Goal: Task Accomplishment & Management: Use online tool/utility

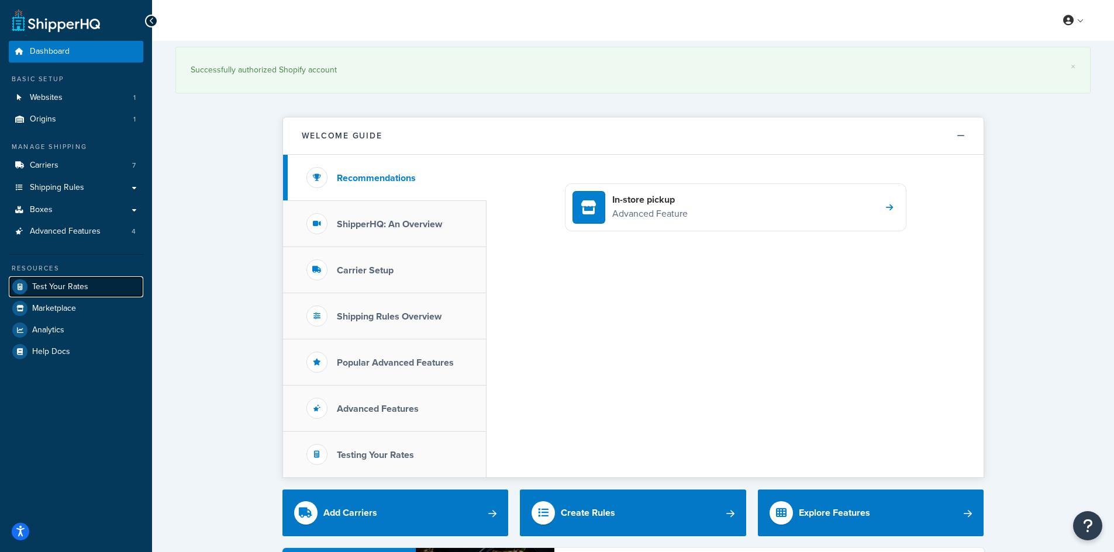
click at [54, 287] on span "Test Your Rates" at bounding box center [60, 287] width 56 height 10
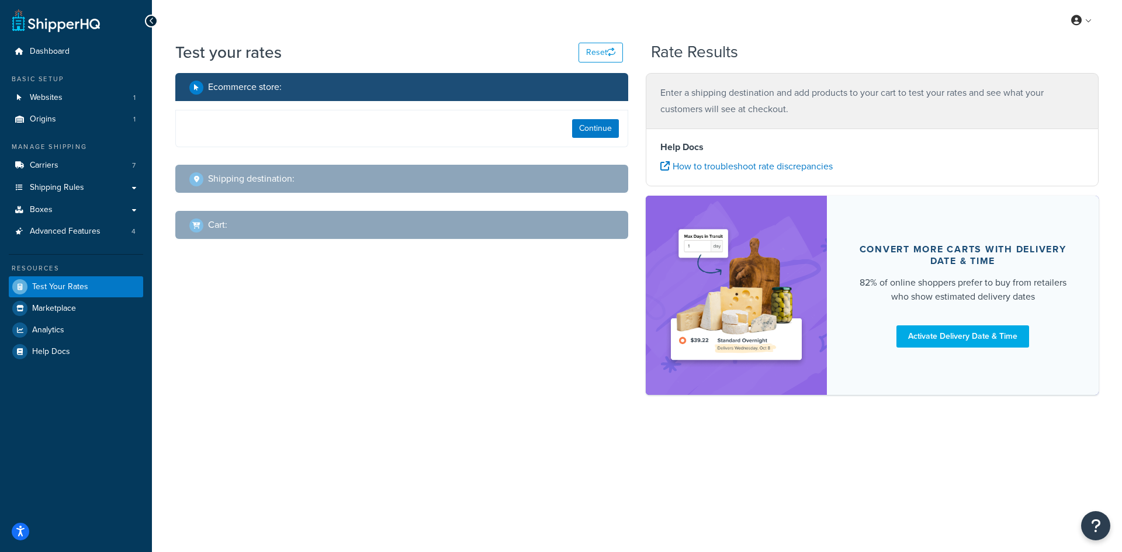
select select "[GEOGRAPHIC_DATA]"
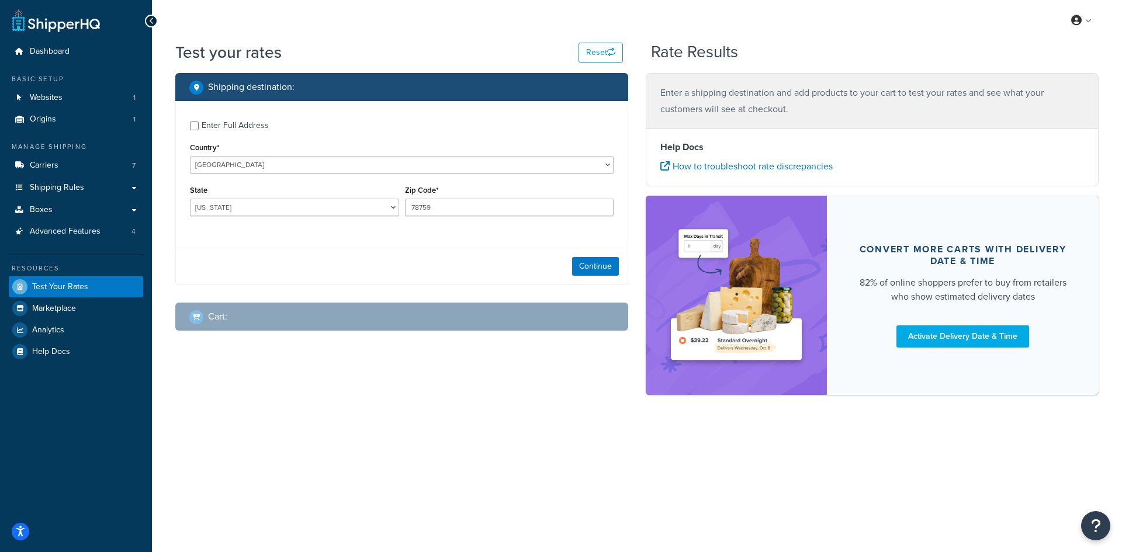
click at [230, 125] on div "Enter Full Address" at bounding box center [235, 126] width 67 height 16
click at [199, 125] on input "Enter Full Address" at bounding box center [194, 126] width 9 height 9
checkbox input "true"
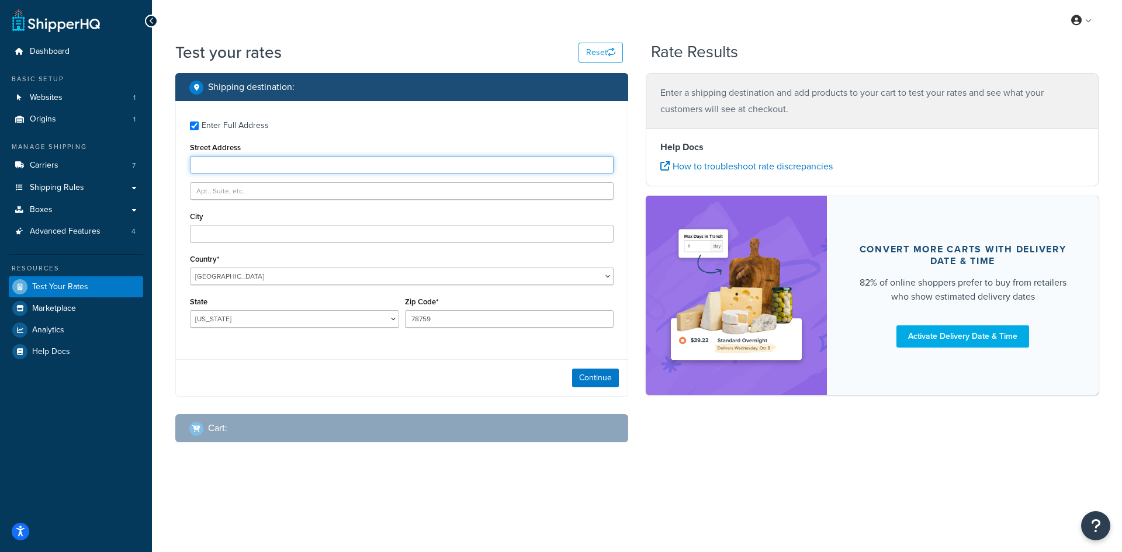
click at [262, 165] on input "Street Address" at bounding box center [402, 165] width 424 height 18
type input "2605 e lake rd"
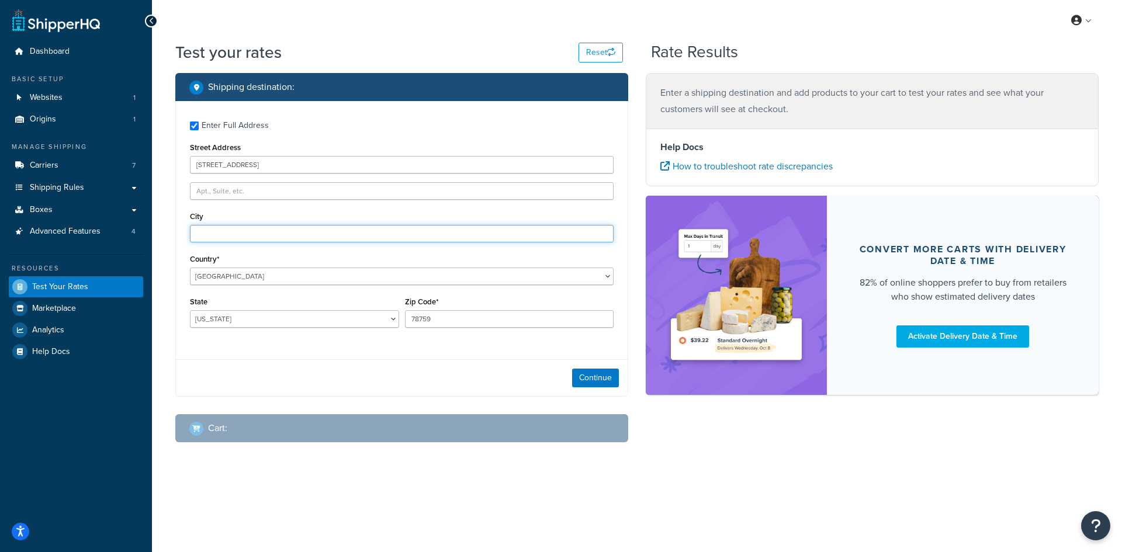
click at [223, 240] on input "City" at bounding box center [402, 234] width 424 height 18
type input "Erie"
click at [233, 316] on select "Alabama Alaska American Samoa Arizona Arkansas Armed Forces Americas Armed Forc…" at bounding box center [294, 319] width 209 height 18
click at [190, 310] on select "Alabama Alaska American Samoa Arizona Arkansas Armed Forces Americas Armed Forc…" at bounding box center [294, 319] width 209 height 18
click at [230, 330] on div "State Alabama Alaska American Samoa Arizona Arkansas Armed Forces Americas Arme…" at bounding box center [294, 315] width 215 height 43
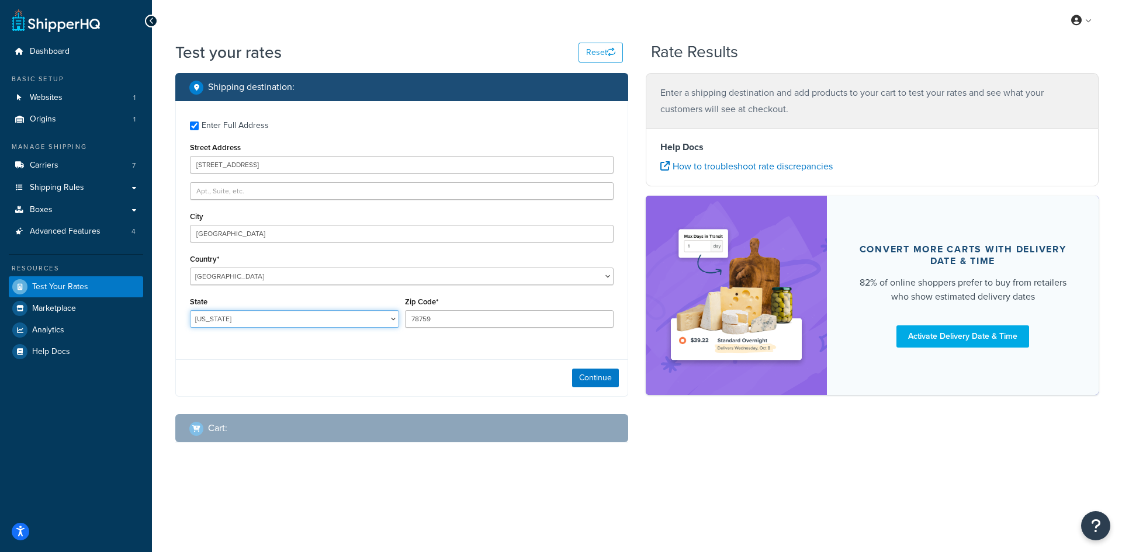
click at [232, 311] on select "Alabama Alaska American Samoa Arizona Arkansas Armed Forces Americas Armed Forc…" at bounding box center [294, 319] width 209 height 18
select select "PA"
click at [190, 310] on select "Alabama Alaska American Samoa Arizona Arkansas Armed Forces Americas Armed Forc…" at bounding box center [294, 319] width 209 height 18
click at [449, 315] on input "78759" at bounding box center [509, 319] width 209 height 18
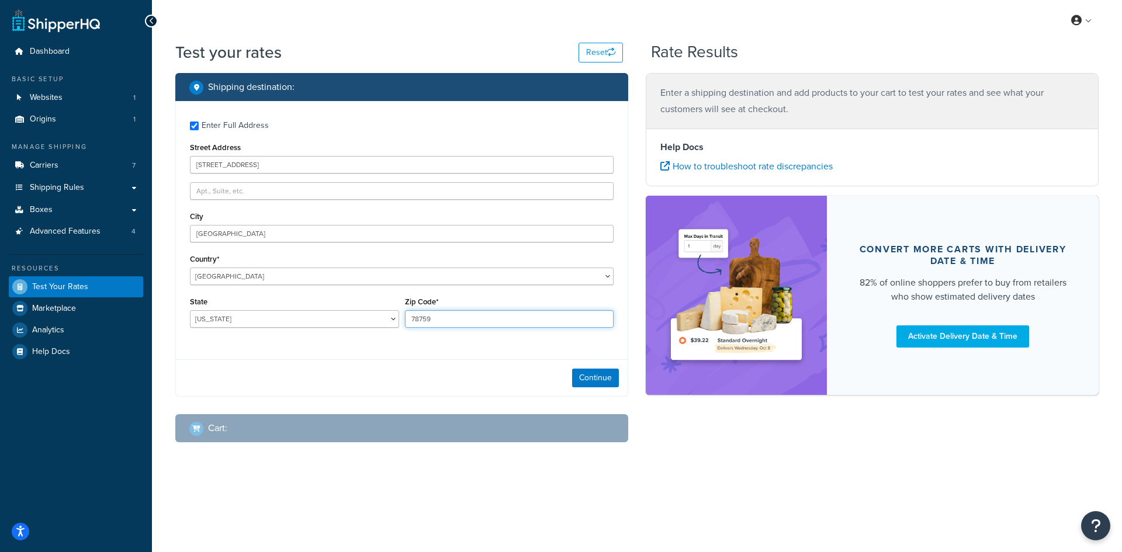
click at [449, 315] on input "78759" at bounding box center [509, 319] width 209 height 18
type input "5"
type input "16531"
click at [255, 378] on div "Continue" at bounding box center [402, 378] width 452 height 37
click at [608, 376] on button "Continue" at bounding box center [595, 378] width 47 height 19
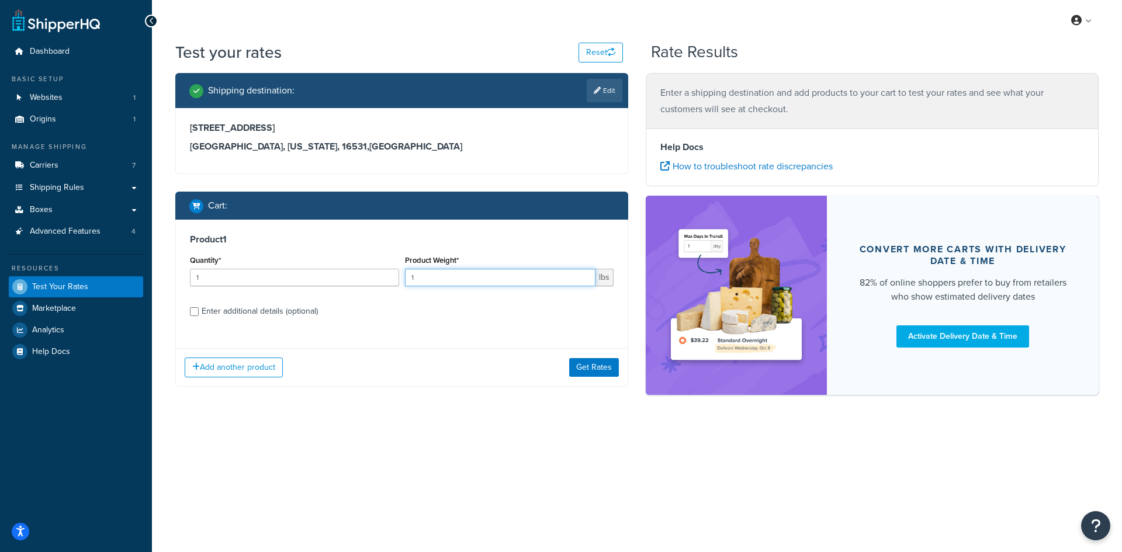
click at [450, 282] on input "1" at bounding box center [500, 278] width 191 height 18
drag, startPoint x: 453, startPoint y: 284, endPoint x: 394, endPoint y: 284, distance: 59.0
click at [394, 284] on div "Quantity* 1 Product Weight* 1 lbs" at bounding box center [402, 274] width 430 height 43
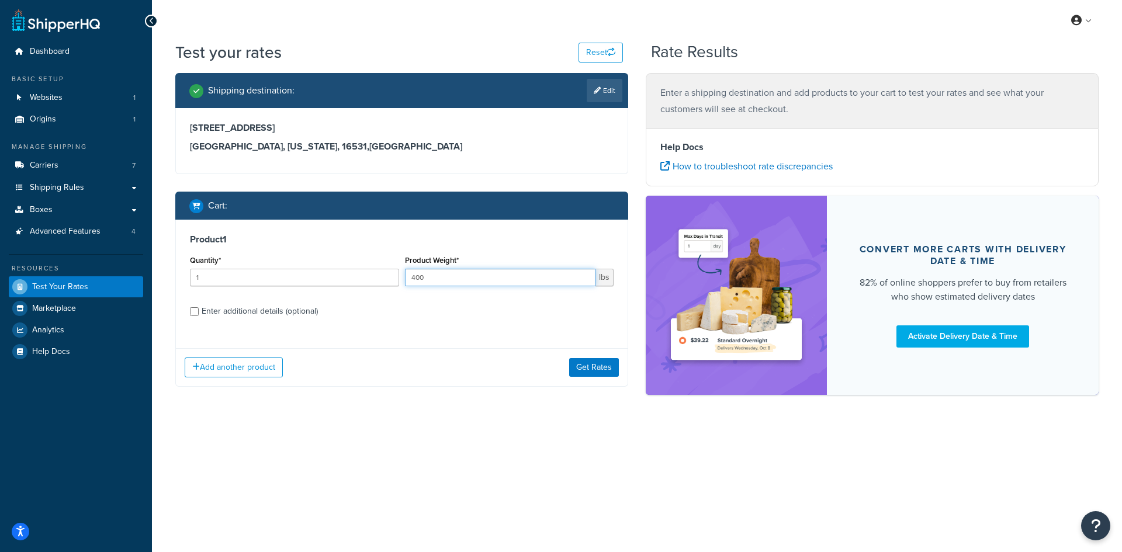
type input "400"
click at [253, 312] on div "Enter additional details (optional)" at bounding box center [260, 311] width 116 height 16
click at [199, 312] on input "Enter additional details (optional)" at bounding box center [194, 312] width 9 height 9
checkbox input "true"
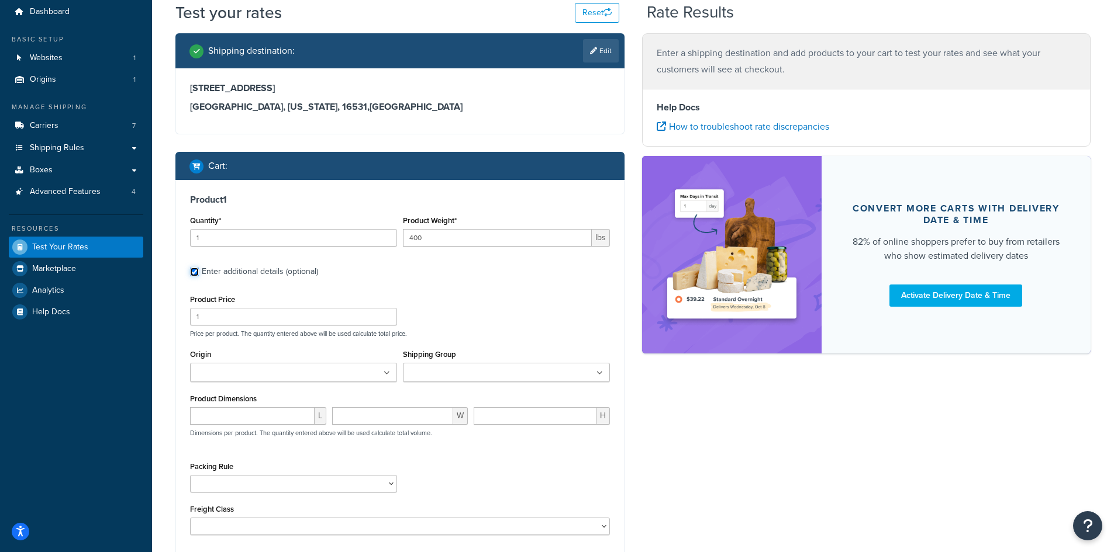
scroll to position [92, 0]
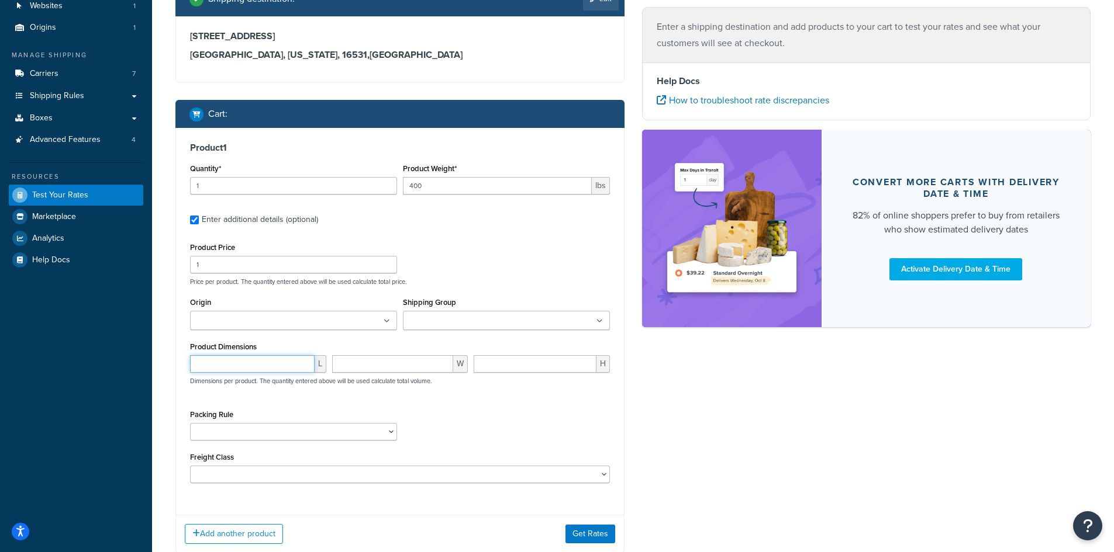
click at [257, 372] on input "number" at bounding box center [252, 364] width 125 height 18
type input "32"
type input "2"
type input "32"
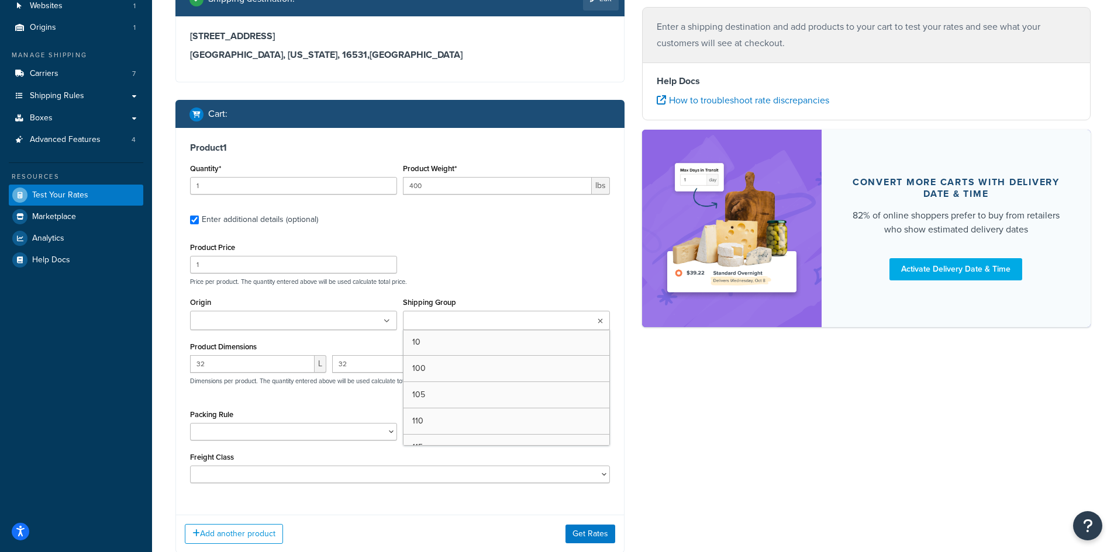
click at [423, 312] on ul at bounding box center [506, 320] width 207 height 19
click at [489, 275] on div "Product Price 1 Price per product. The quantity entered above will be used calc…" at bounding box center [400, 263] width 426 height 46
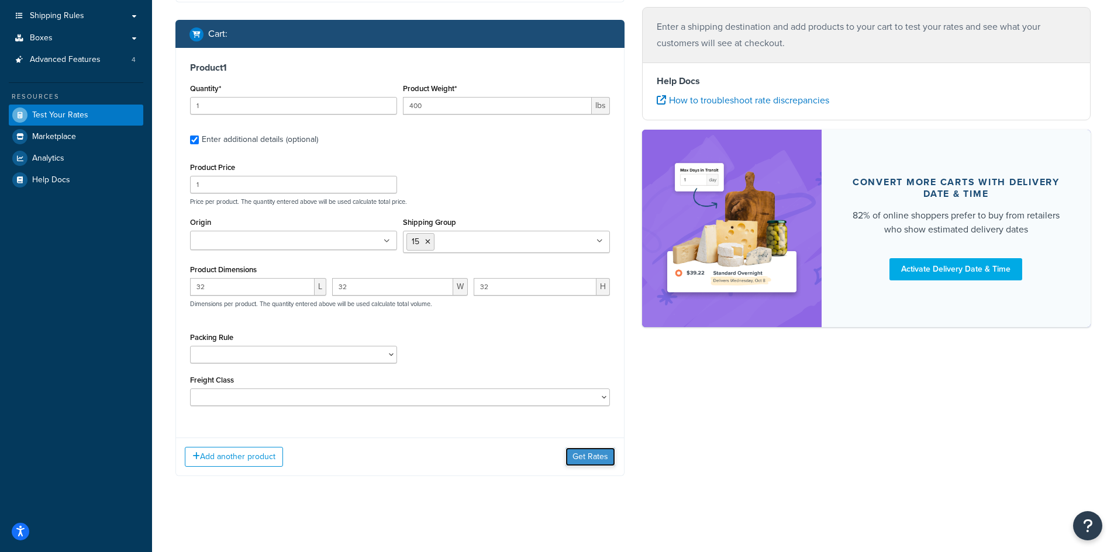
click at [603, 458] on button "Get Rates" at bounding box center [590, 457] width 50 height 19
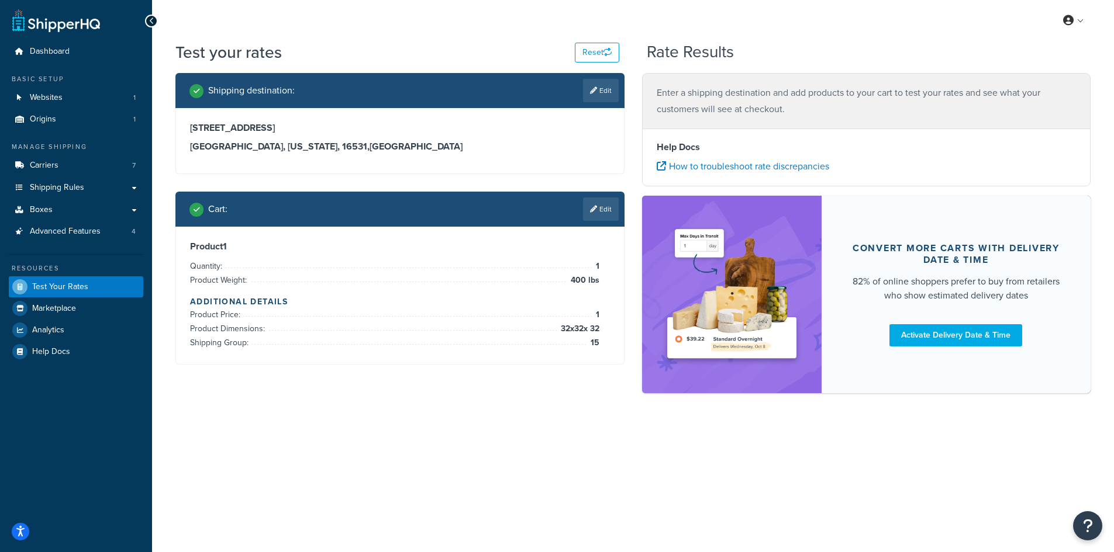
scroll to position [0, 0]
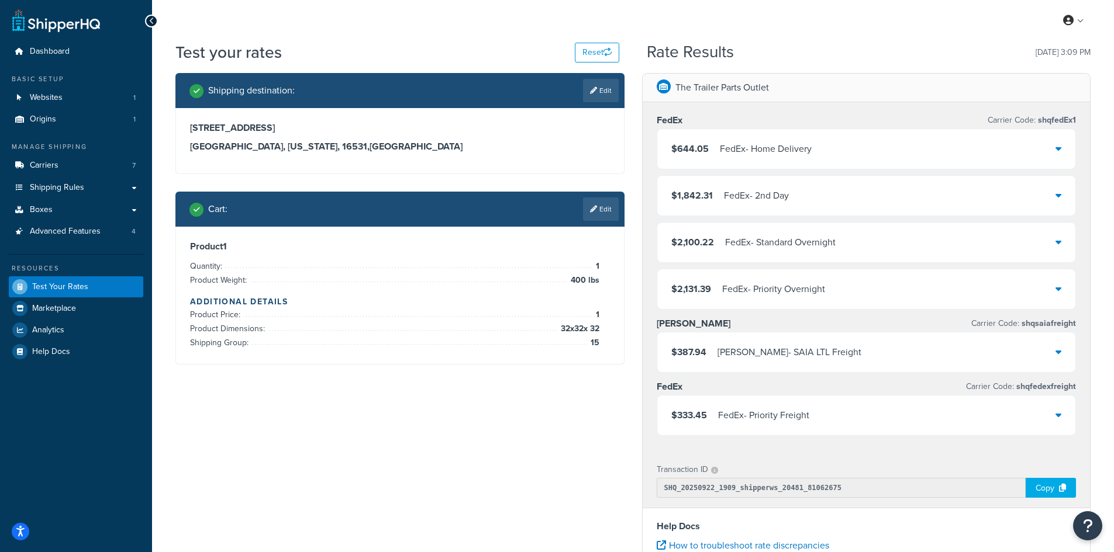
click at [760, 424] on div "FedEx - Priority Freight" at bounding box center [763, 415] width 91 height 16
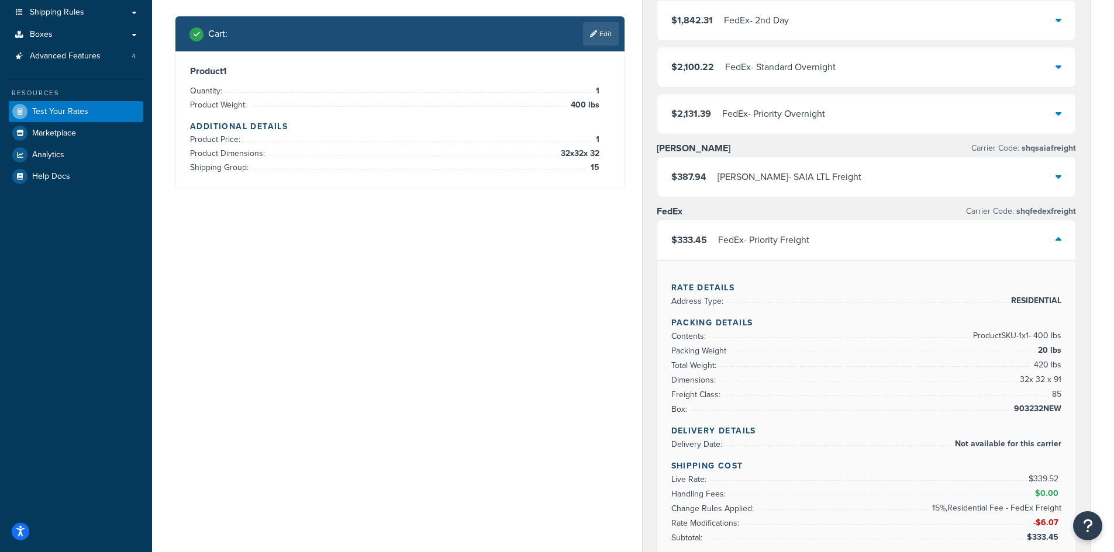
scroll to position [292, 0]
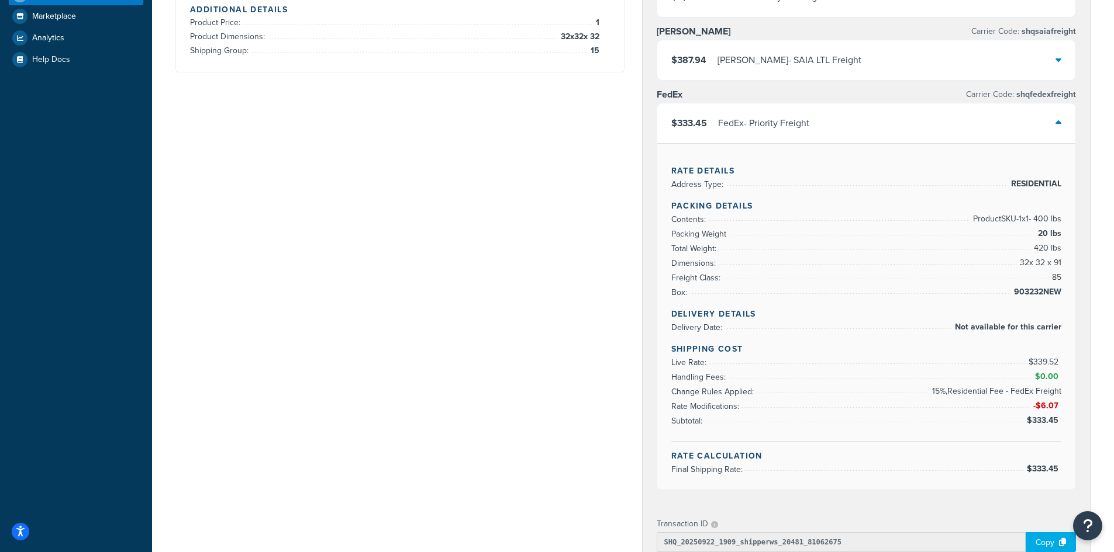
drag, startPoint x: 1029, startPoint y: 364, endPoint x: 1062, endPoint y: 366, distance: 33.4
click at [1062, 366] on div "Rate Details Address Type: RESIDENTIAL Packing Details Contents: Product SKU-1 …" at bounding box center [866, 316] width 419 height 347
click at [1053, 384] on span "$0.00" at bounding box center [1046, 377] width 29 height 14
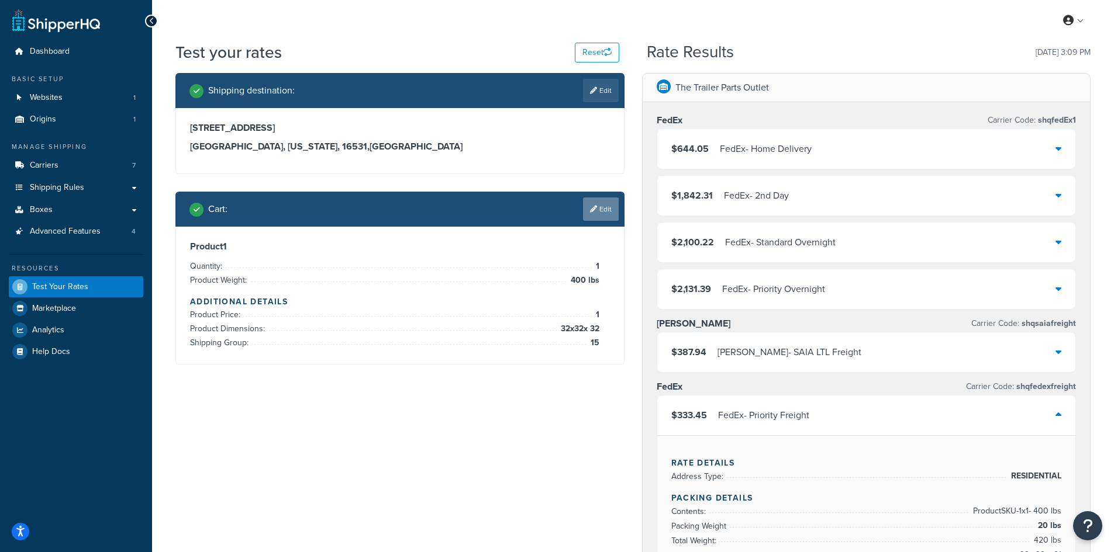
click at [605, 210] on link "Edit" at bounding box center [601, 209] width 36 height 23
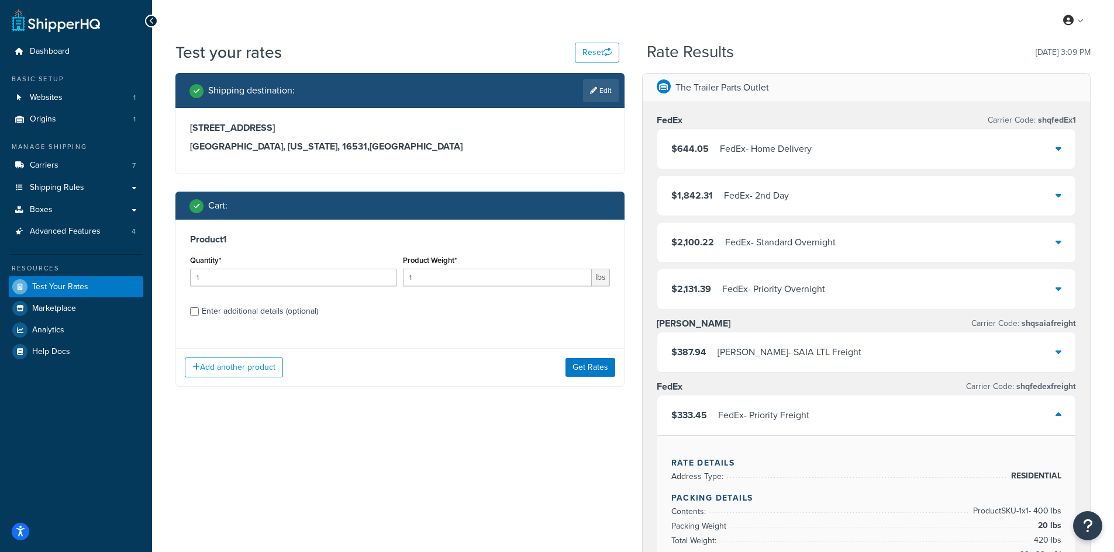
click at [263, 318] on div "Enter additional details (optional)" at bounding box center [260, 311] width 116 height 16
click at [199, 316] on input "Enter additional details (optional)" at bounding box center [194, 312] width 9 height 9
checkbox input "true"
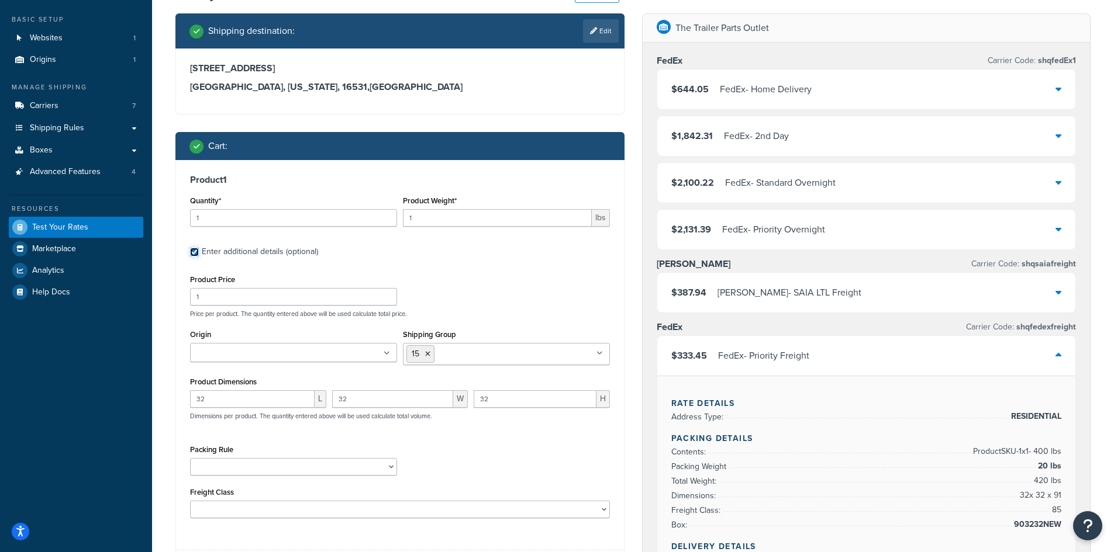
scroll to position [117, 0]
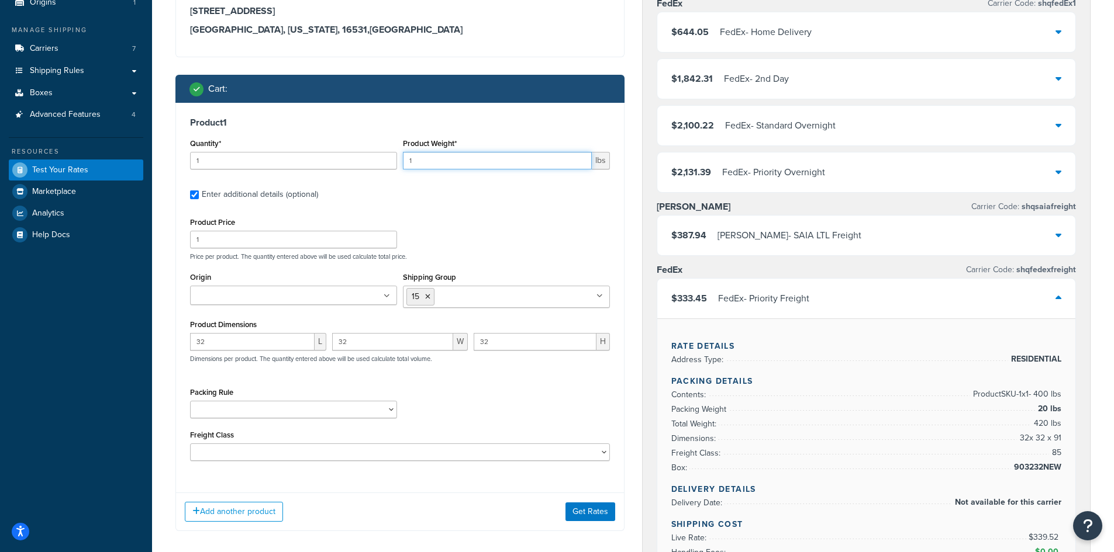
click at [416, 161] on input "1" at bounding box center [497, 161] width 189 height 18
type input "380"
click at [462, 132] on div "Product 1 Quantity* 1 Product Weight* 380 lbs Enter additional details (optiona…" at bounding box center [400, 293] width 448 height 381
click at [599, 517] on button "Get Rates" at bounding box center [590, 512] width 50 height 19
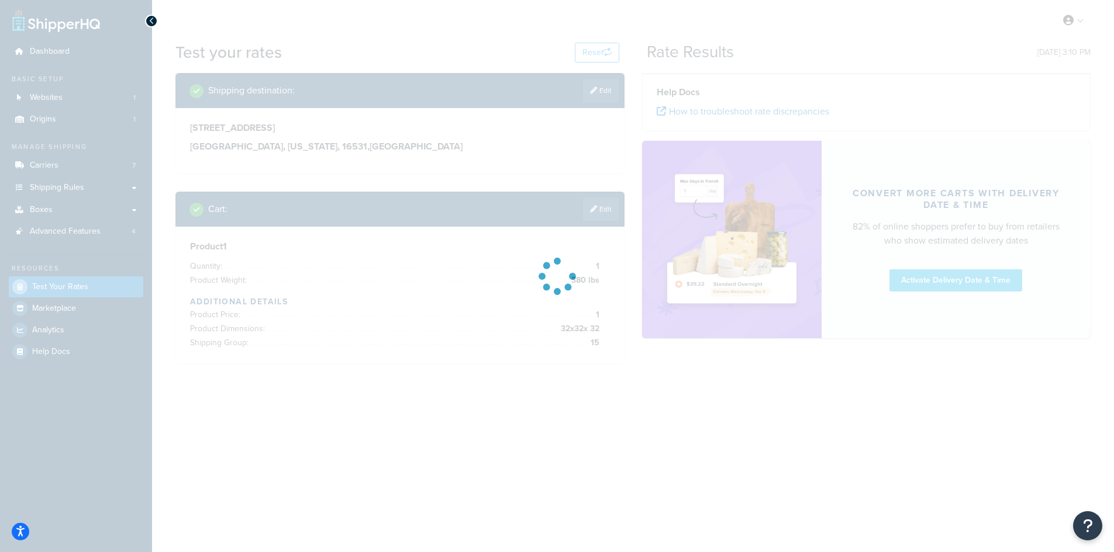
scroll to position [0, 0]
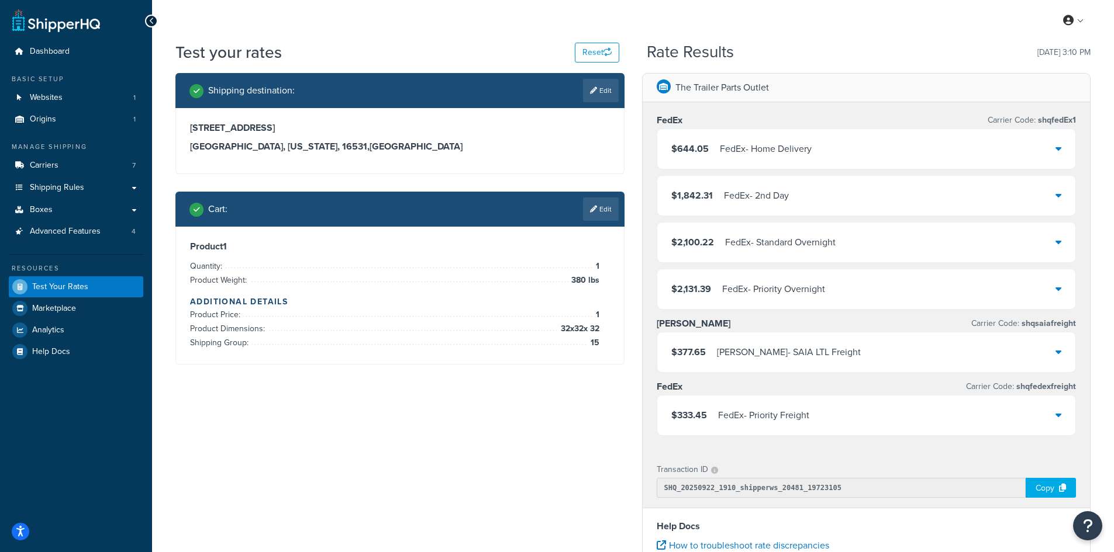
click at [761, 417] on div "FedEx - Priority Freight" at bounding box center [763, 415] width 91 height 16
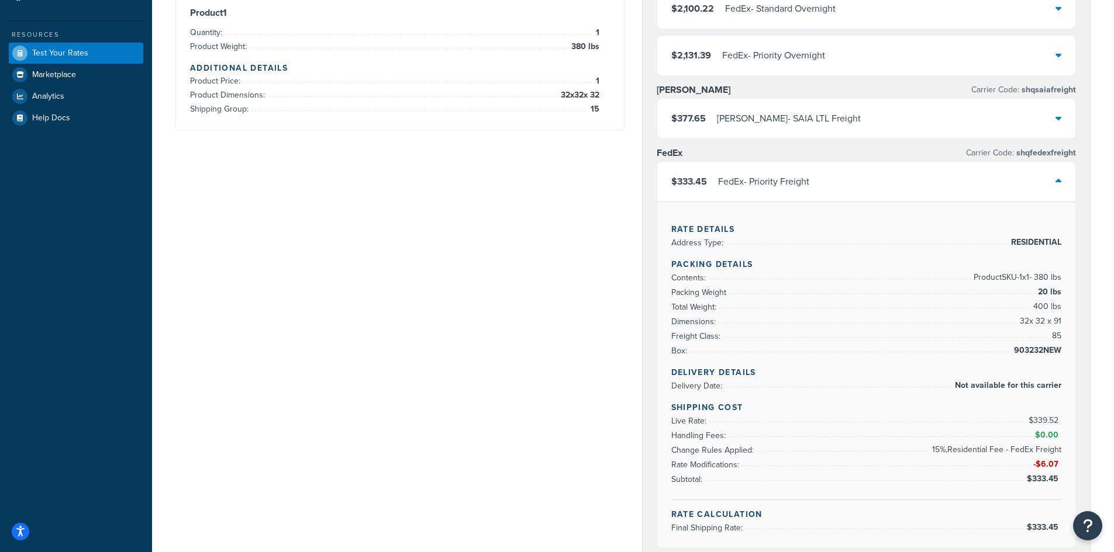
scroll to position [117, 0]
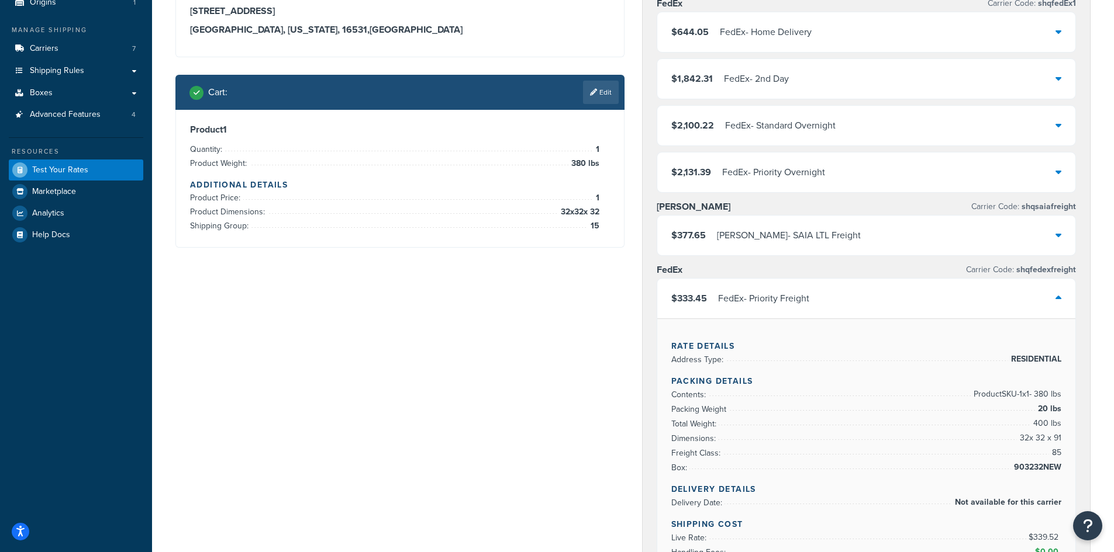
click at [591, 65] on div "Shipping destination : Edit 2605 e lake rd Erie, Pennsylvania, 16531 , United S…" at bounding box center [400, 110] width 467 height 309
click at [591, 91] on icon at bounding box center [593, 92] width 7 height 7
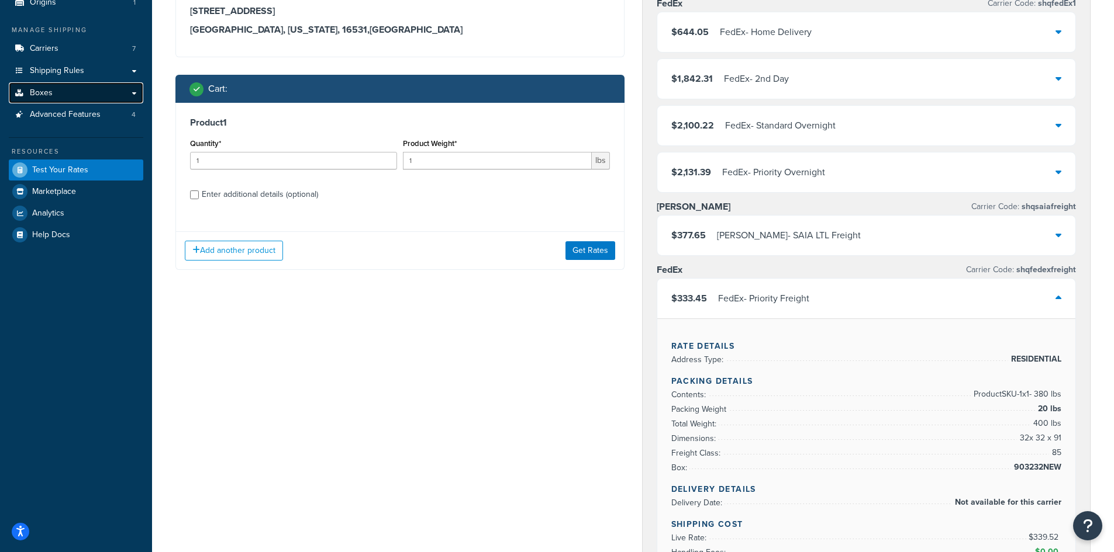
click at [87, 84] on link "Boxes" at bounding box center [76, 93] width 134 height 22
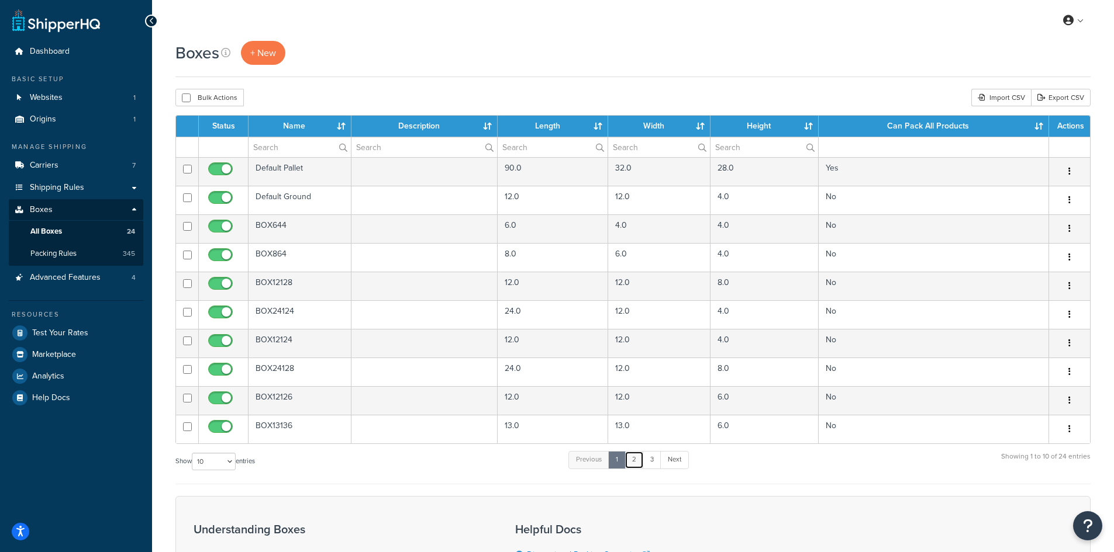
click at [638, 461] on link "2" at bounding box center [633, 460] width 19 height 18
click at [47, 335] on span "Test Your Rates" at bounding box center [60, 334] width 56 height 10
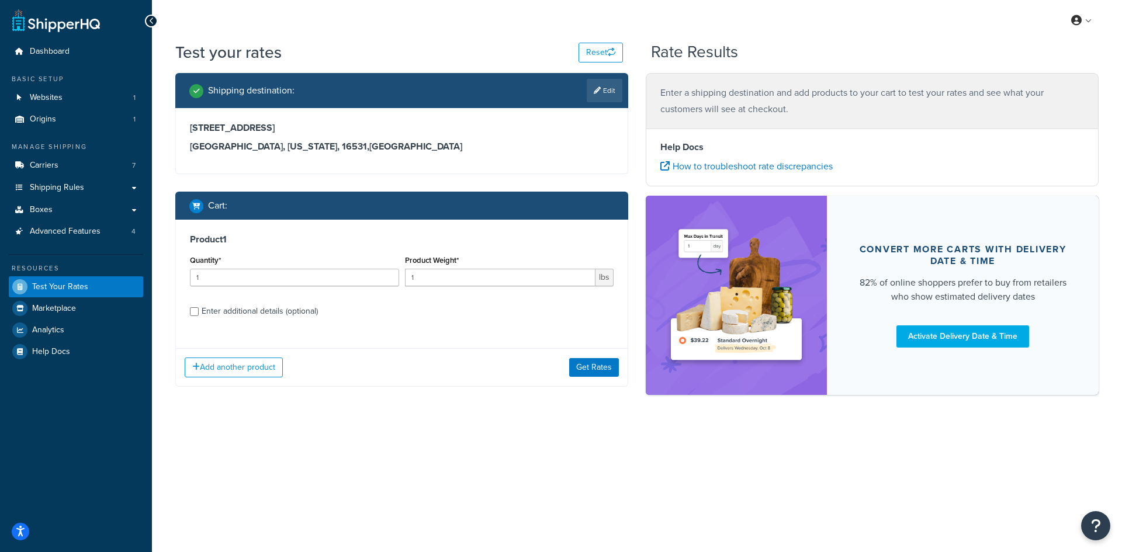
click at [269, 314] on div "Enter additional details (optional)" at bounding box center [260, 311] width 116 height 16
click at [199, 314] on input "Enter additional details (optional)" at bounding box center [194, 312] width 9 height 9
checkbox input "true"
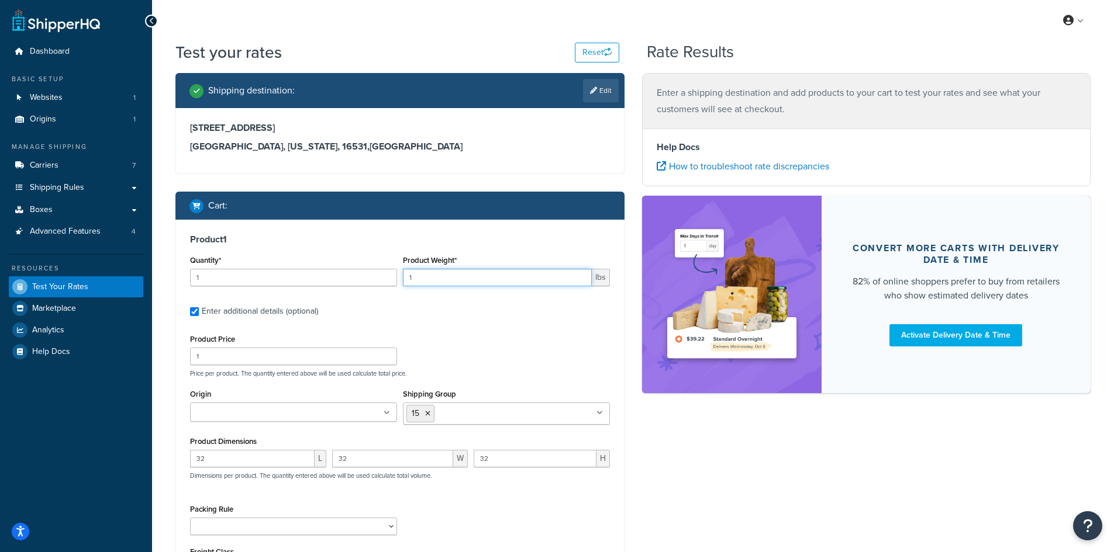
click at [440, 284] on input "1" at bounding box center [497, 278] width 189 height 18
type input "380"
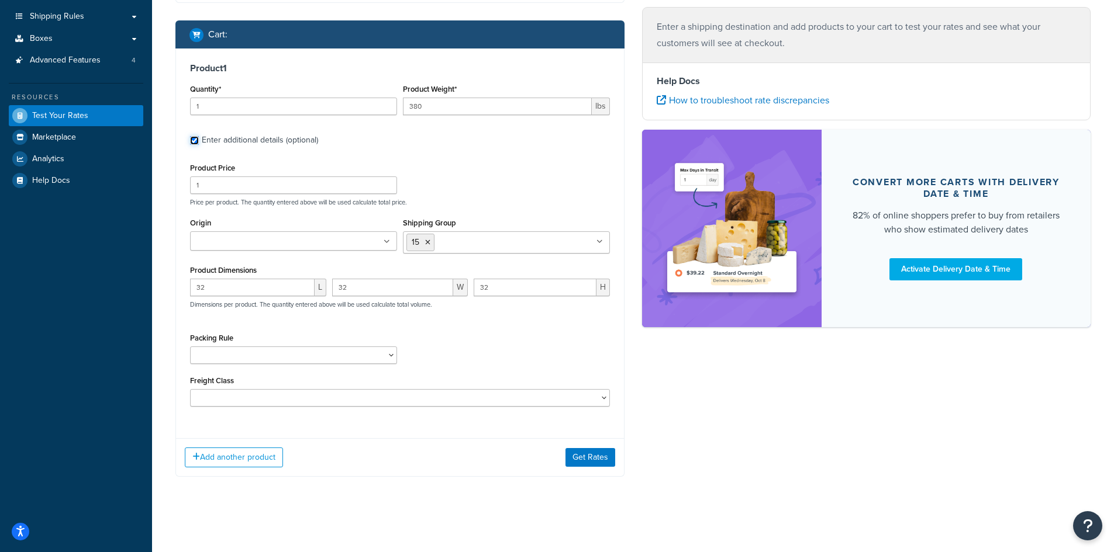
scroll to position [172, 0]
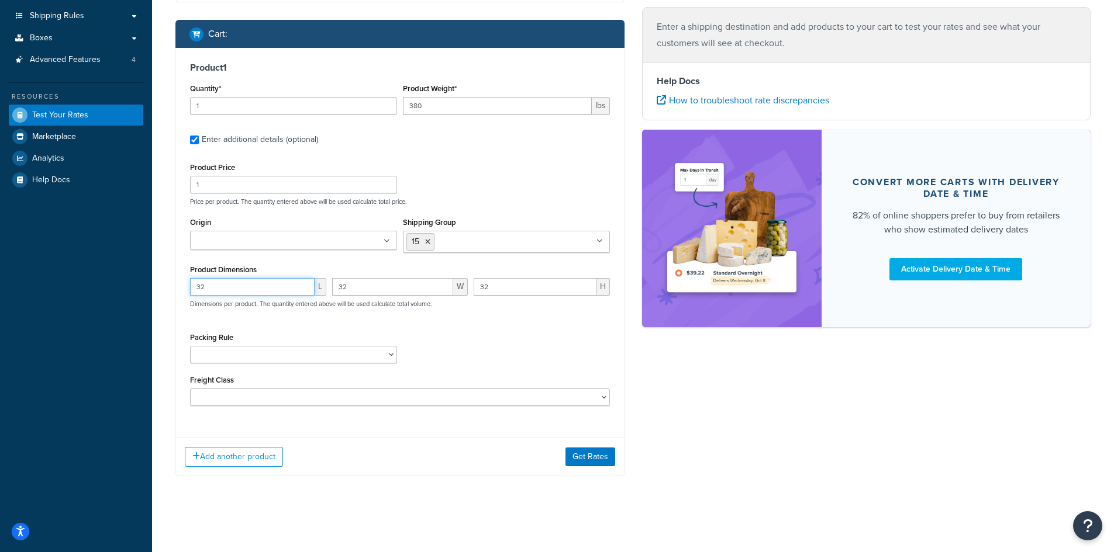
click at [264, 286] on input "32" at bounding box center [252, 287] width 125 height 18
type input "28"
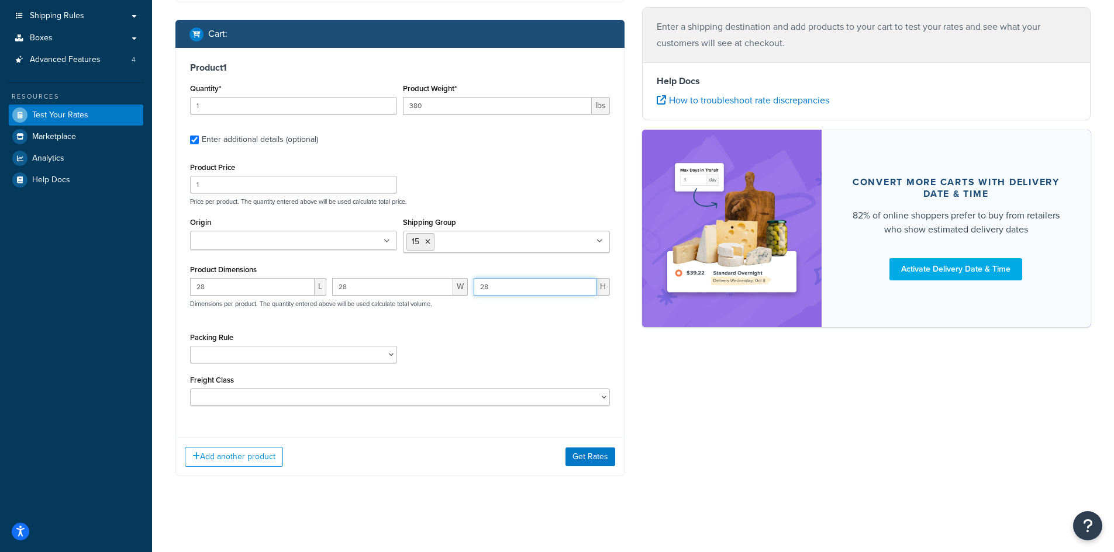
type input "28"
click at [538, 341] on div "Packing Rule 02BRKIT-05 02BRKIT-10 02DE-SUS1HNG-KT 02DE-SUSKT 02OUBRL44649-10 0…" at bounding box center [400, 351] width 426 height 43
click at [487, 246] on input "Shipping Group" at bounding box center [488, 241] width 103 height 13
type input "MUST"
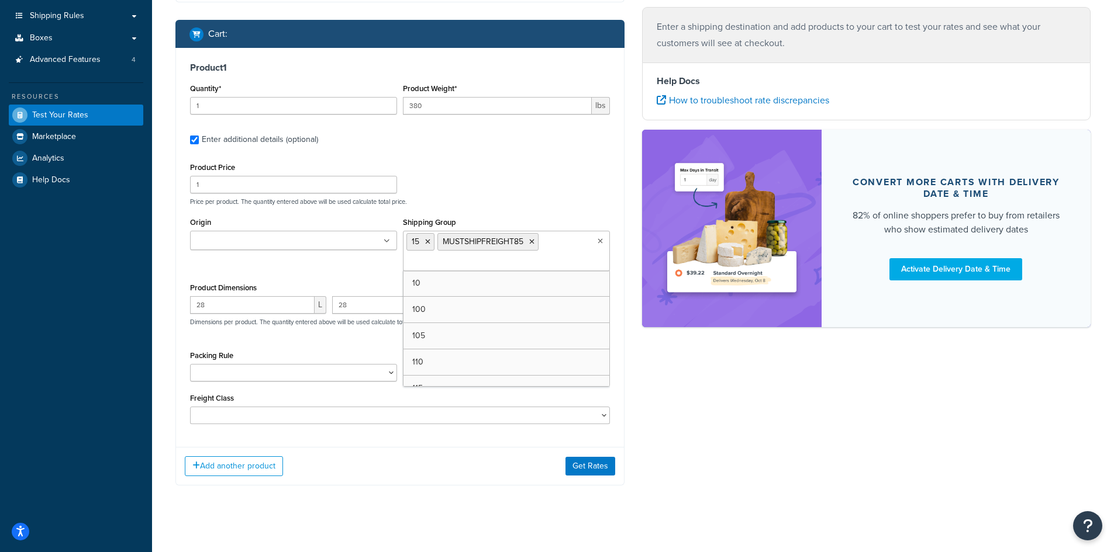
click at [733, 449] on div "Shipping destination : Edit 2605 e lake rd Erie, Pennsylvania, 16531 , United S…" at bounding box center [633, 202] width 932 height 602
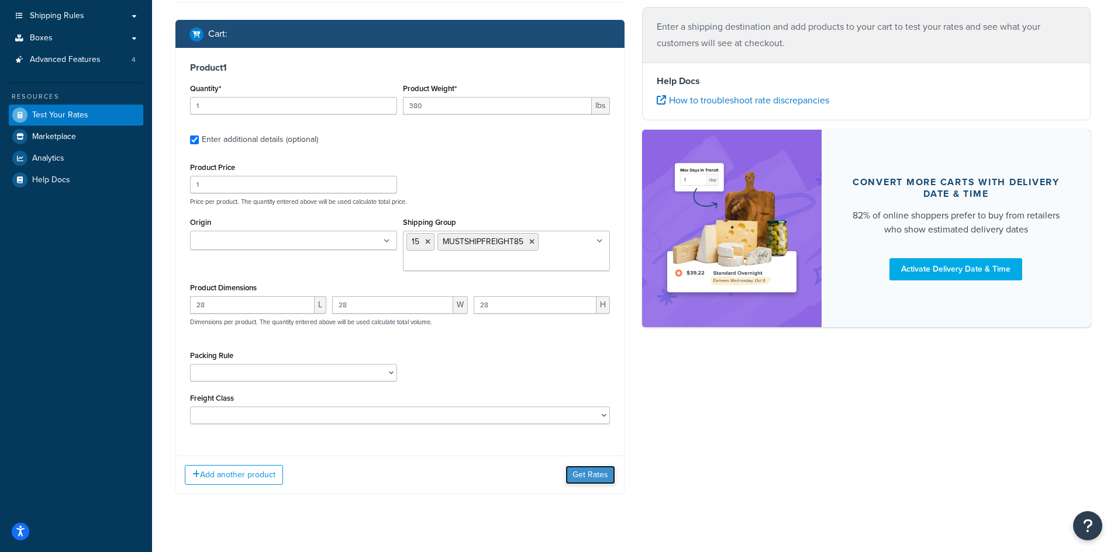
click at [599, 469] on button "Get Rates" at bounding box center [590, 475] width 50 height 19
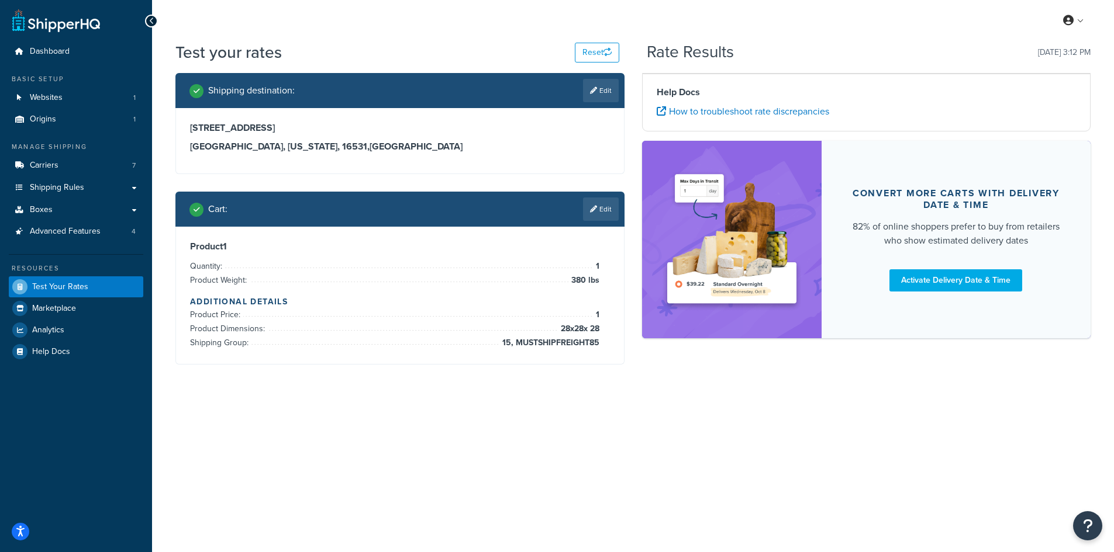
scroll to position [0, 0]
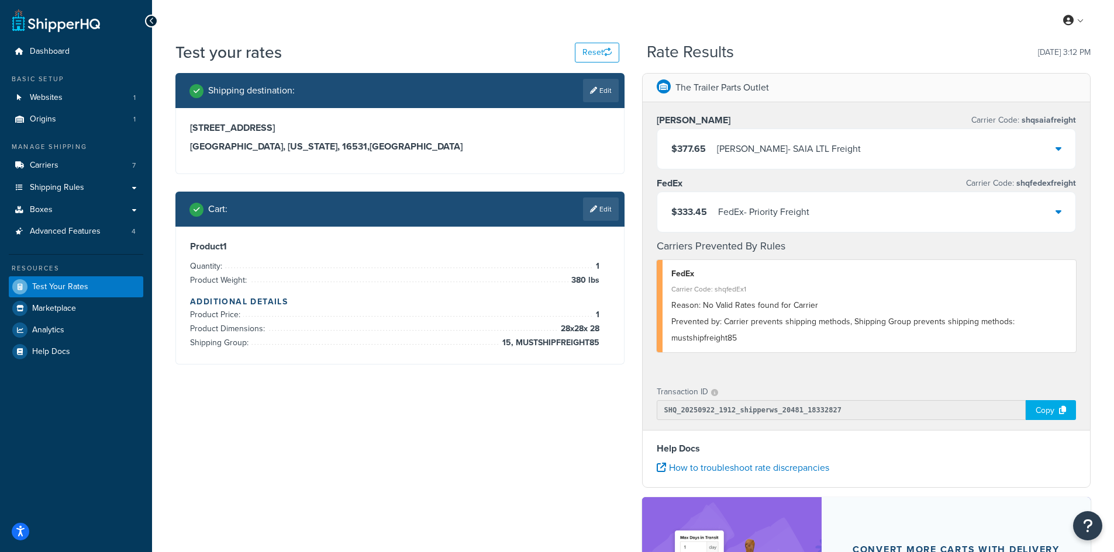
click at [772, 206] on div "FedEx - Priority Freight" at bounding box center [763, 212] width 91 height 16
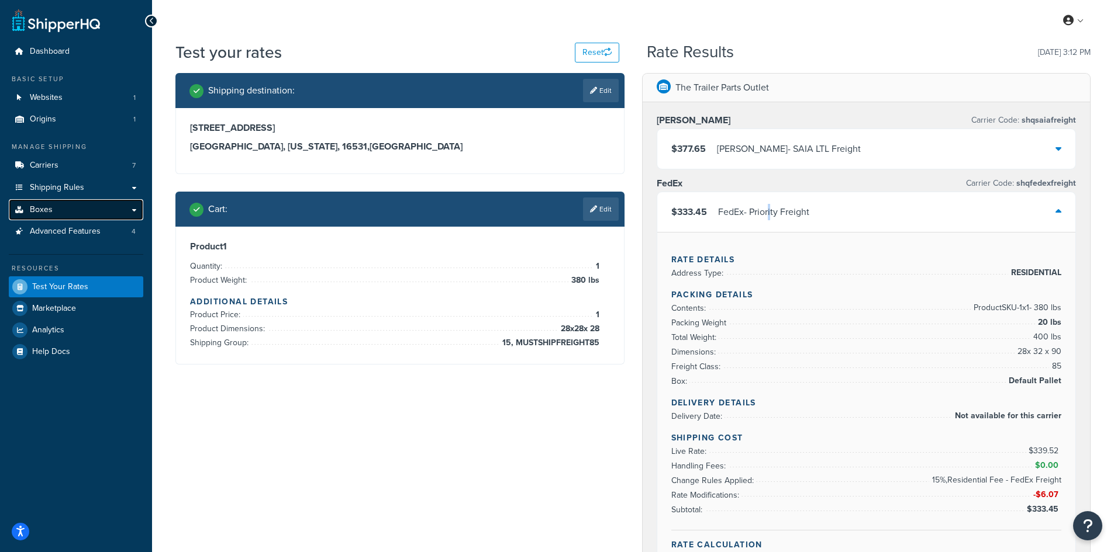
click at [66, 208] on link "Boxes" at bounding box center [76, 210] width 134 height 22
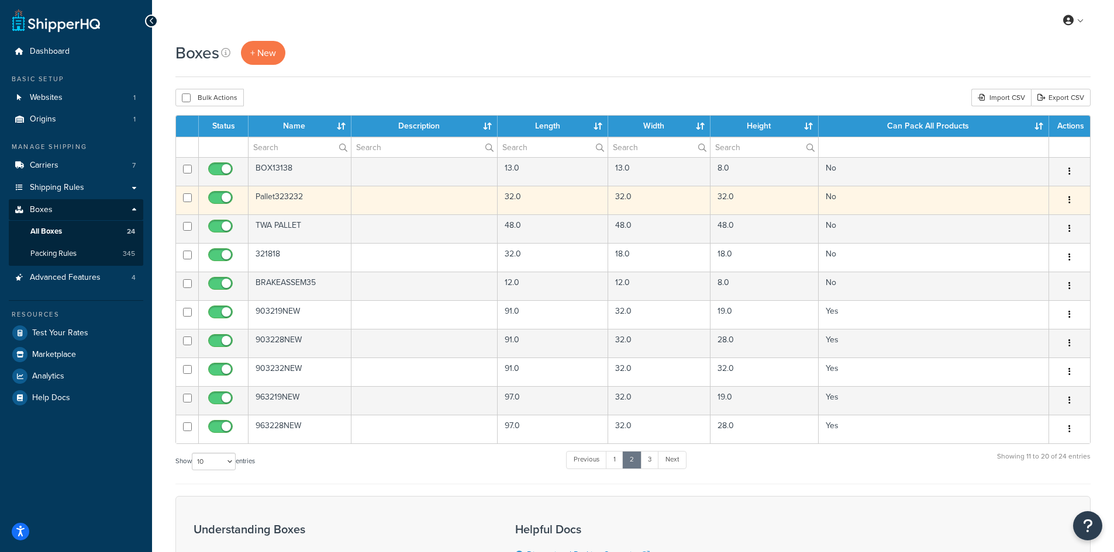
click at [327, 204] on td "Pallet323232" at bounding box center [299, 200] width 103 height 29
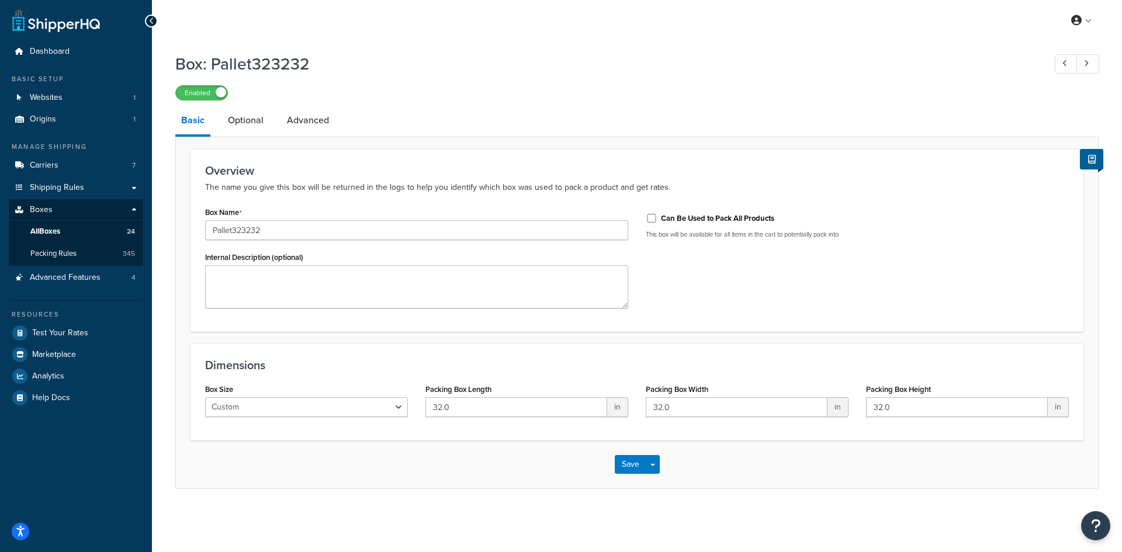
click at [290, 100] on div "Enabled" at bounding box center [637, 92] width 924 height 16
click at [255, 116] on link "Optional" at bounding box center [245, 120] width 47 height 28
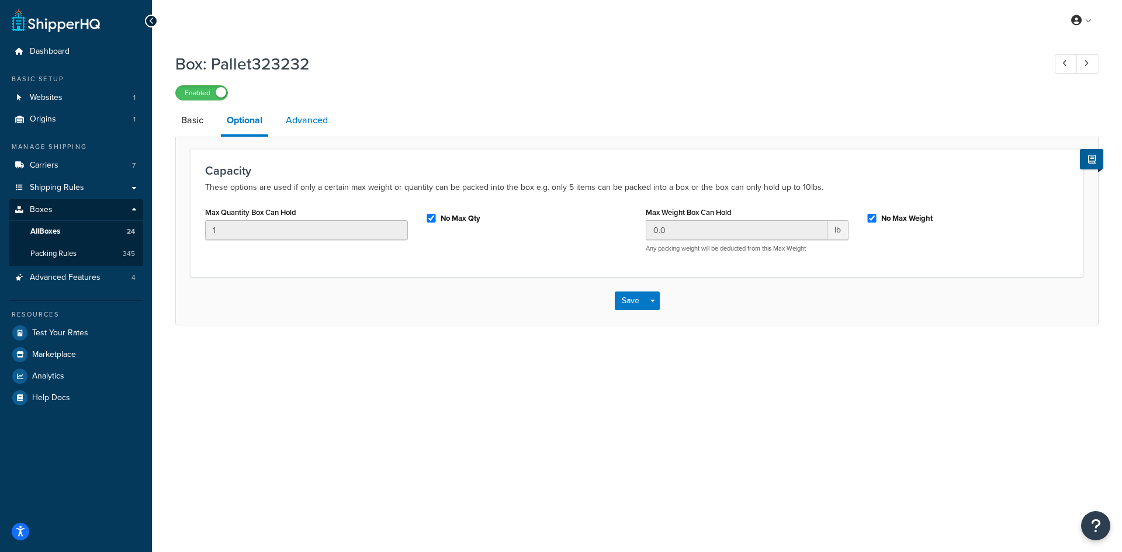
click at [311, 129] on link "Advanced" at bounding box center [307, 120] width 54 height 28
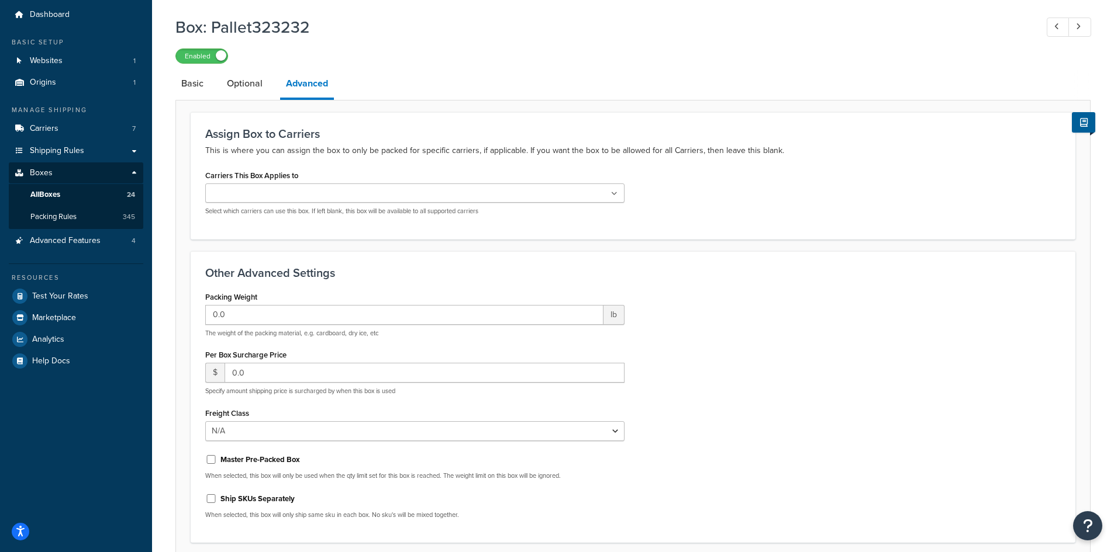
scroll to position [117, 0]
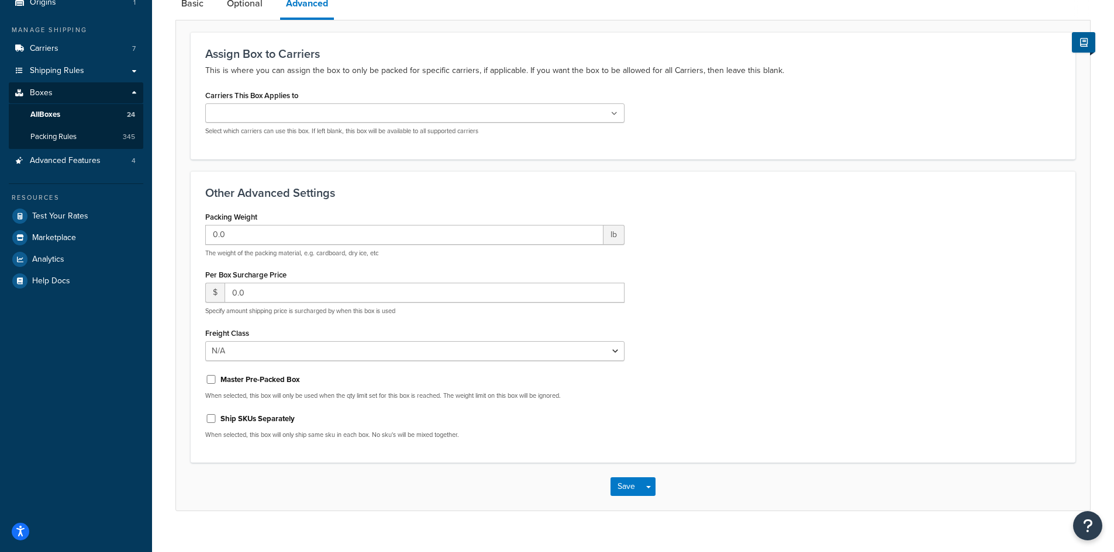
click at [334, 106] on ul at bounding box center [414, 112] width 419 height 19
click at [427, 54] on h3 "Assign Box to Carriers" at bounding box center [632, 53] width 855 height 13
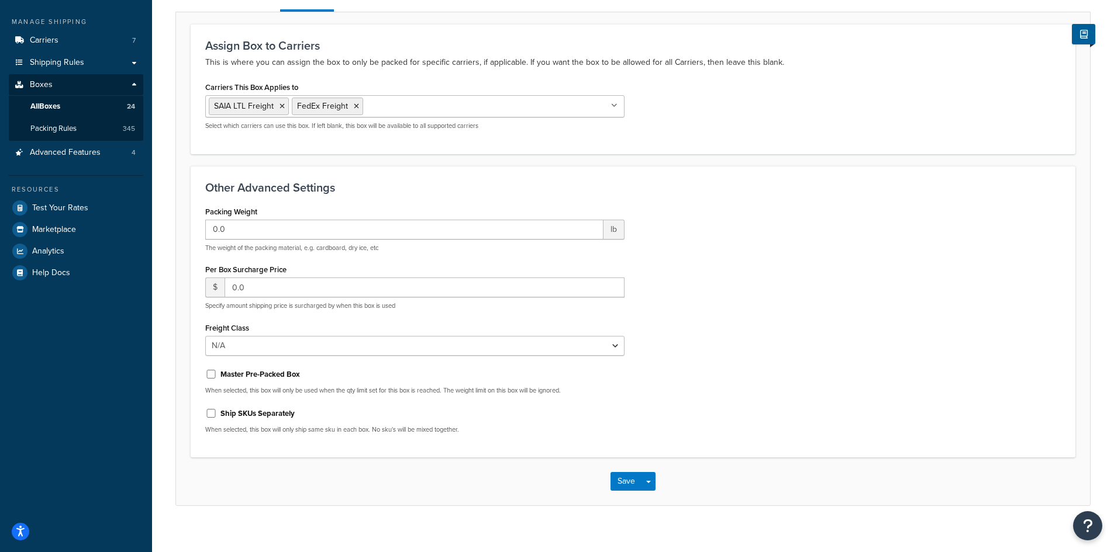
scroll to position [137, 0]
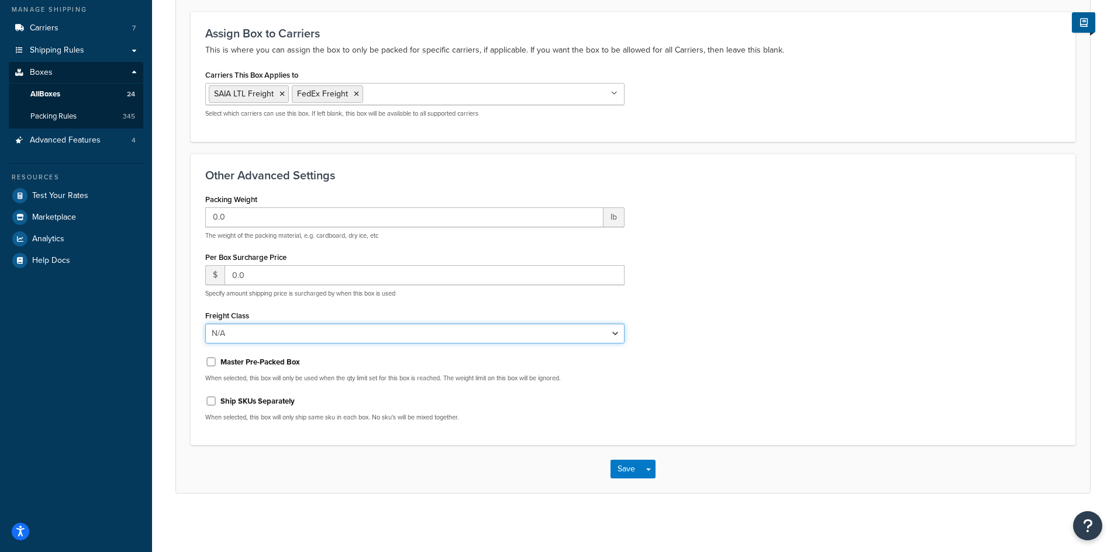
click at [296, 329] on select "N/A 50 55 60 65 70 77.5 85 92.5 100 110 125 150 175 200 250 300 400 500" at bounding box center [414, 334] width 419 height 20
click at [613, 472] on button "Save" at bounding box center [626, 469] width 32 height 19
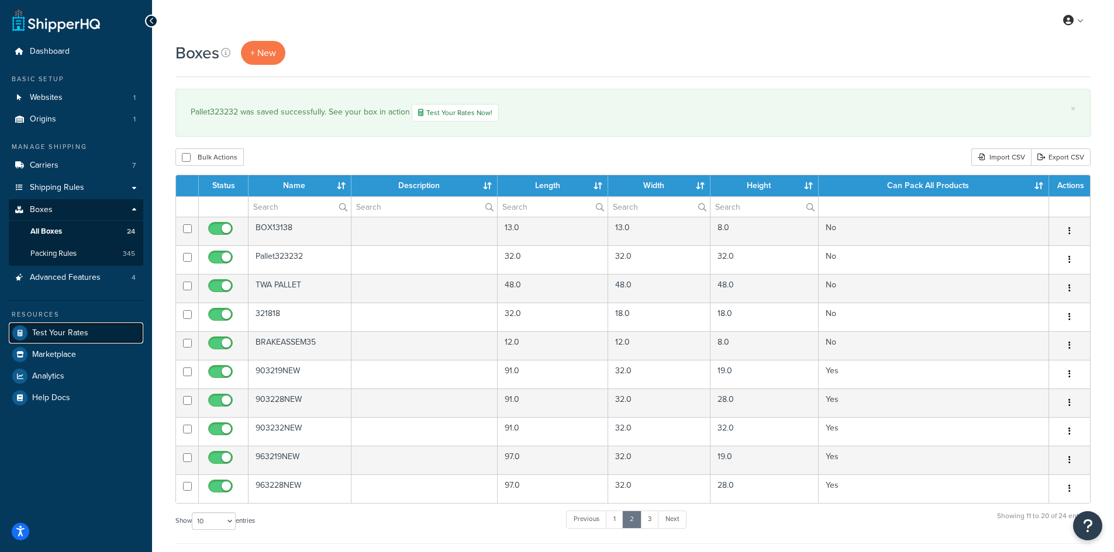
click at [69, 329] on span "Test Your Rates" at bounding box center [60, 334] width 56 height 10
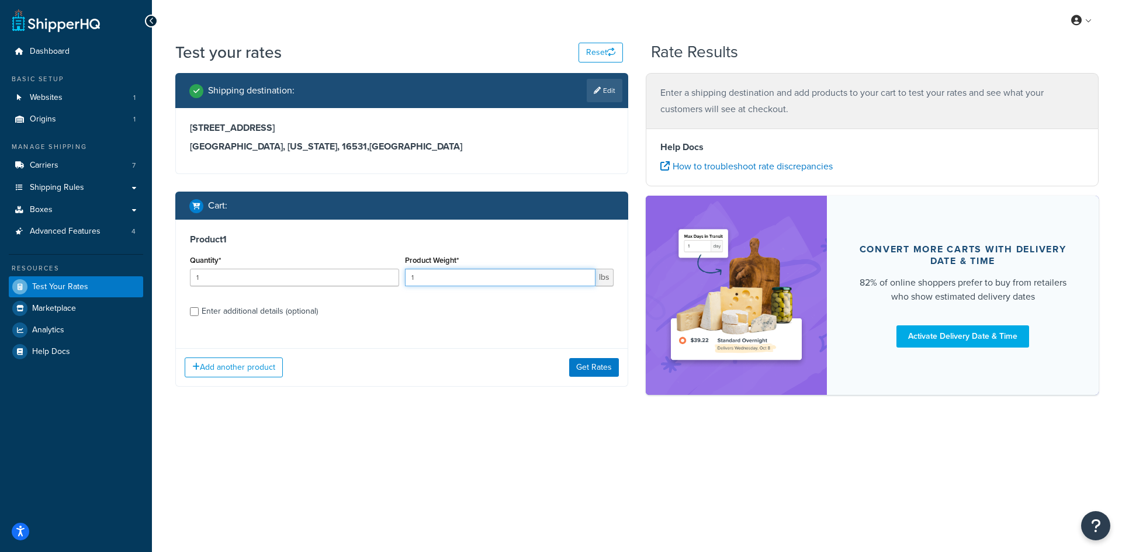
click at [437, 275] on input "1" at bounding box center [500, 278] width 191 height 18
type input "380"
click at [296, 314] on div "Enter additional details (optional)" at bounding box center [260, 311] width 116 height 16
click at [199, 314] on input "Enter additional details (optional)" at bounding box center [194, 312] width 9 height 9
checkbox input "true"
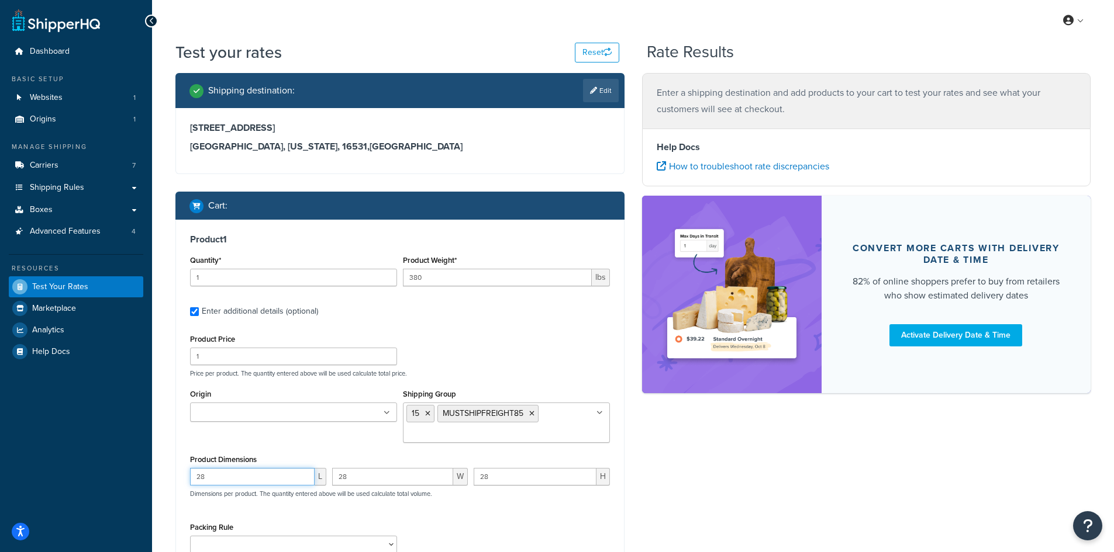
click at [229, 469] on input "28" at bounding box center [252, 477] width 125 height 18
type input "26"
type input "18"
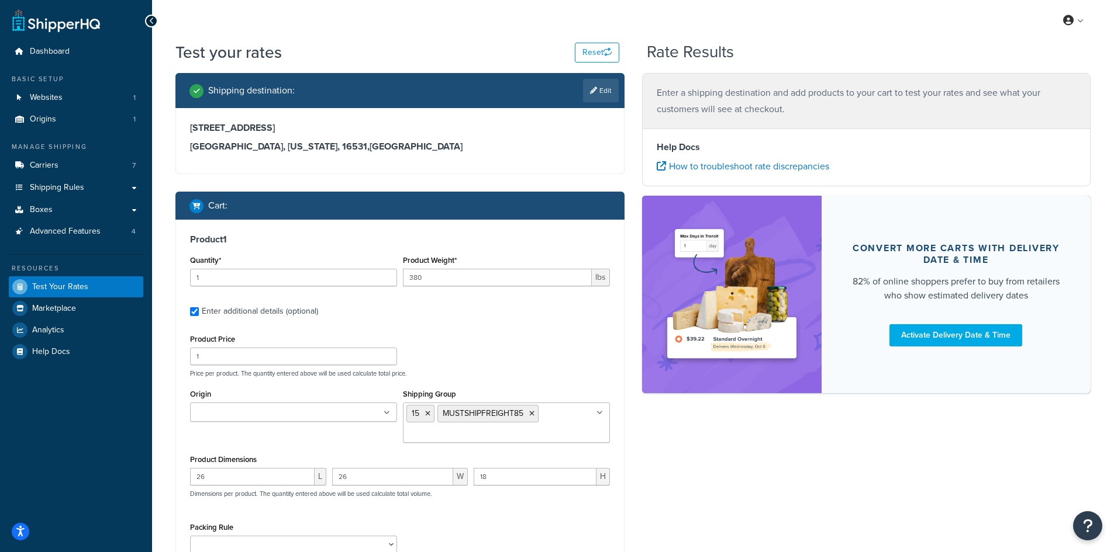
click at [303, 441] on div "Origin The Trailer Parts Outlet Shipping Group 15 MUSTSHIPFREIGHT85 10 100 105 …" at bounding box center [400, 418] width 426 height 65
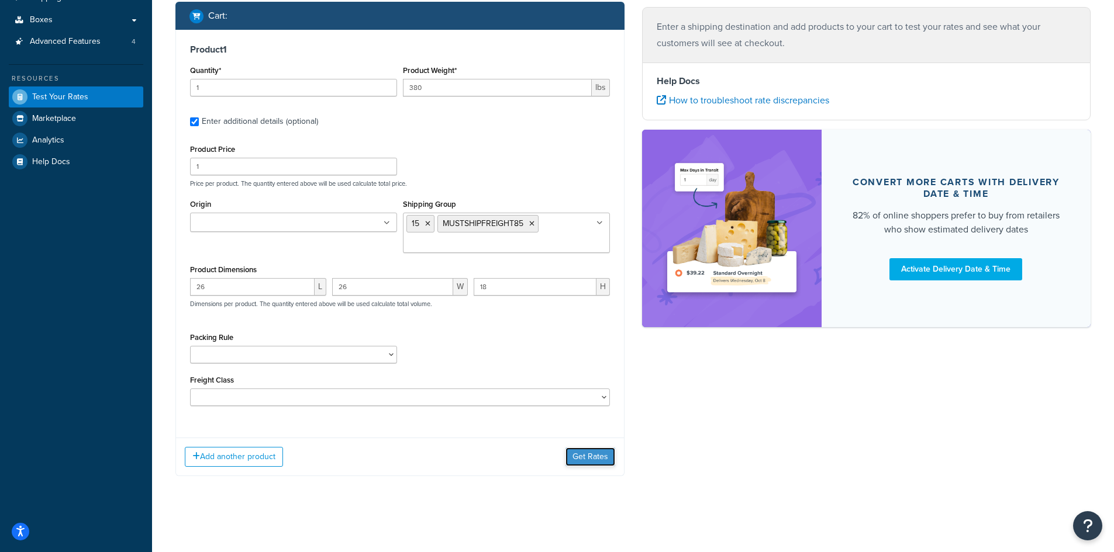
click at [589, 457] on button "Get Rates" at bounding box center [590, 457] width 50 height 19
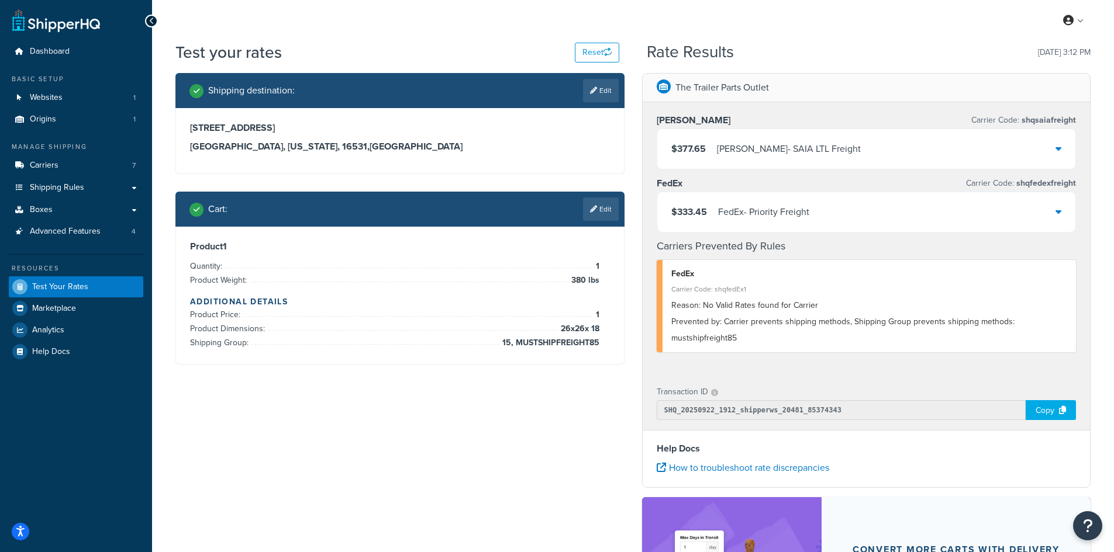
click at [755, 199] on div "$333.45 FedEx - Priority Freight" at bounding box center [866, 212] width 419 height 40
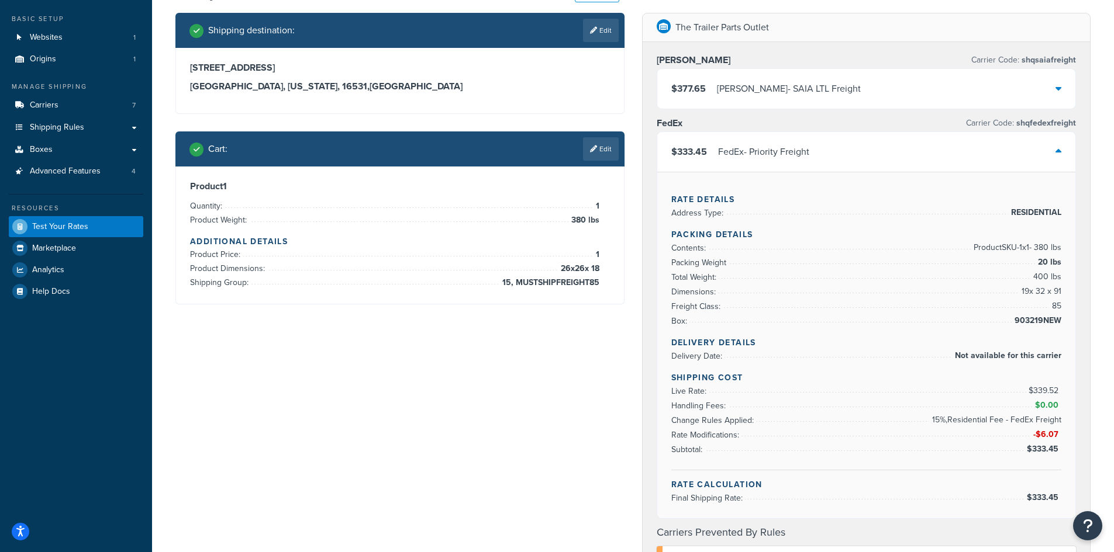
scroll to position [117, 0]
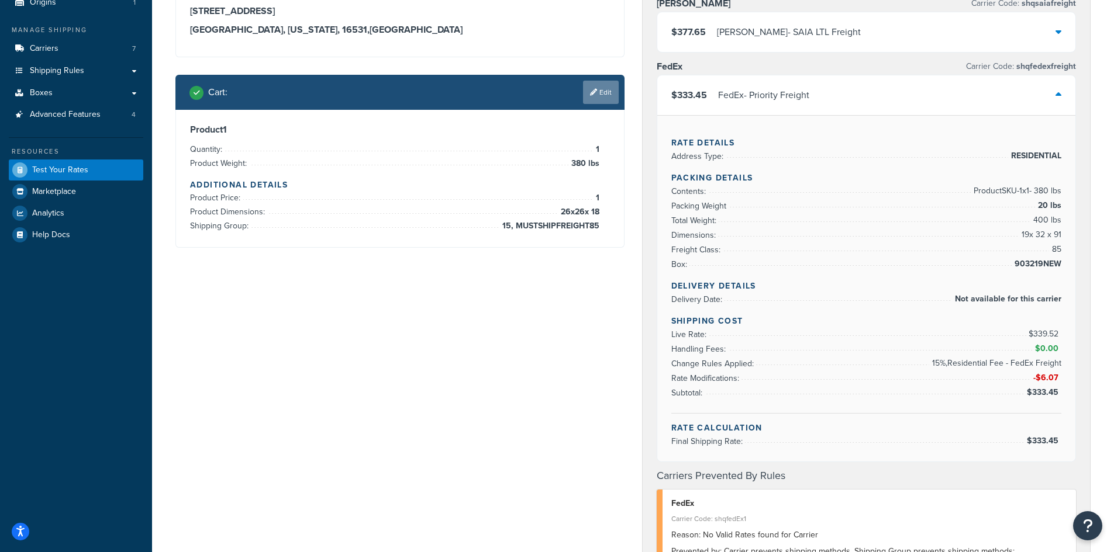
click at [599, 92] on link "Edit" at bounding box center [601, 92] width 36 height 23
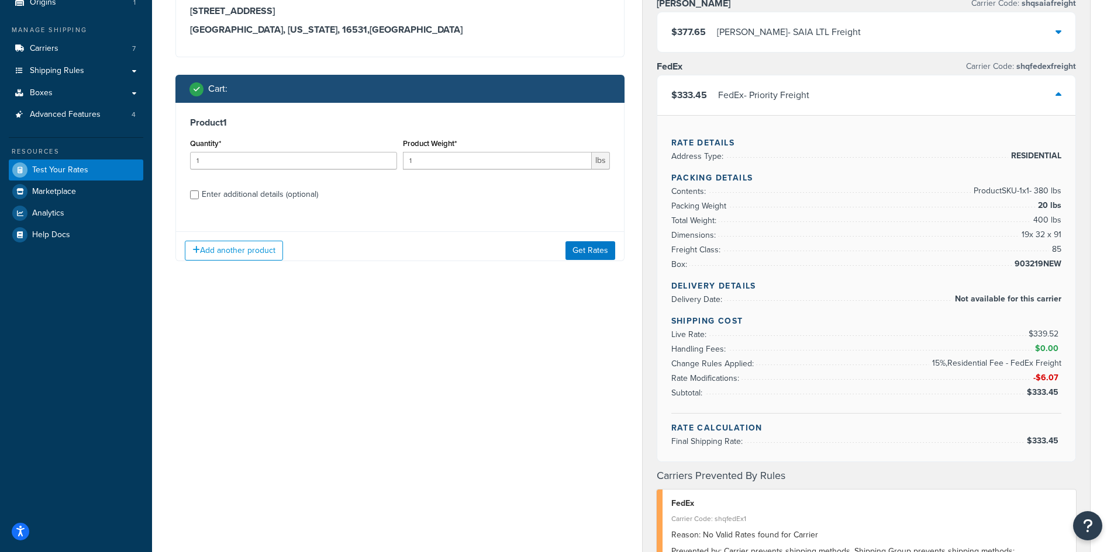
click at [263, 188] on div "Enter additional details (optional)" at bounding box center [260, 194] width 116 height 16
click at [199, 191] on input "Enter additional details (optional)" at bounding box center [194, 195] width 9 height 9
checkbox input "true"
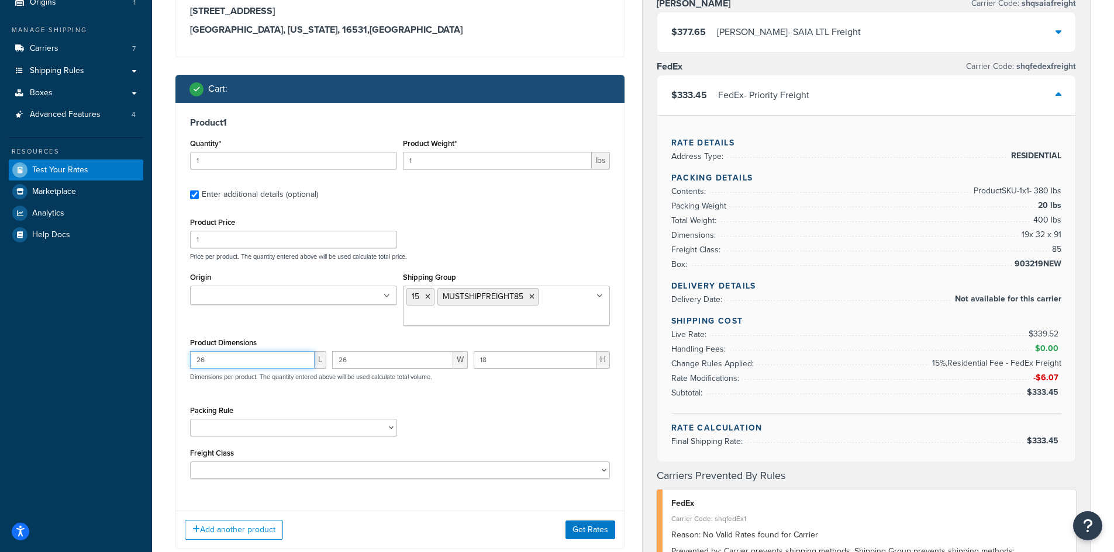
click at [248, 358] on input "26" at bounding box center [252, 360] width 125 height 18
type input "22"
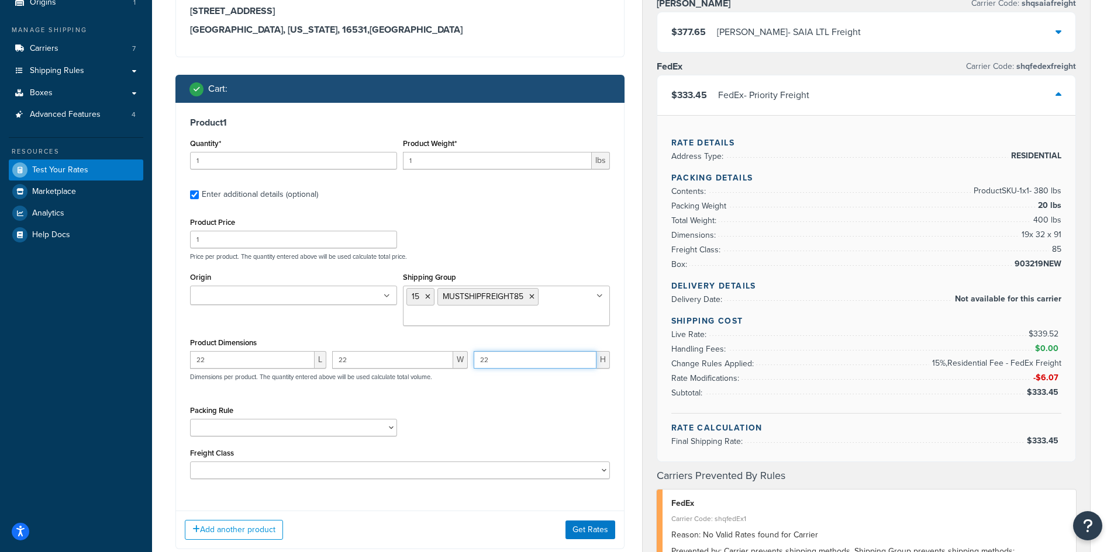
type input "22"
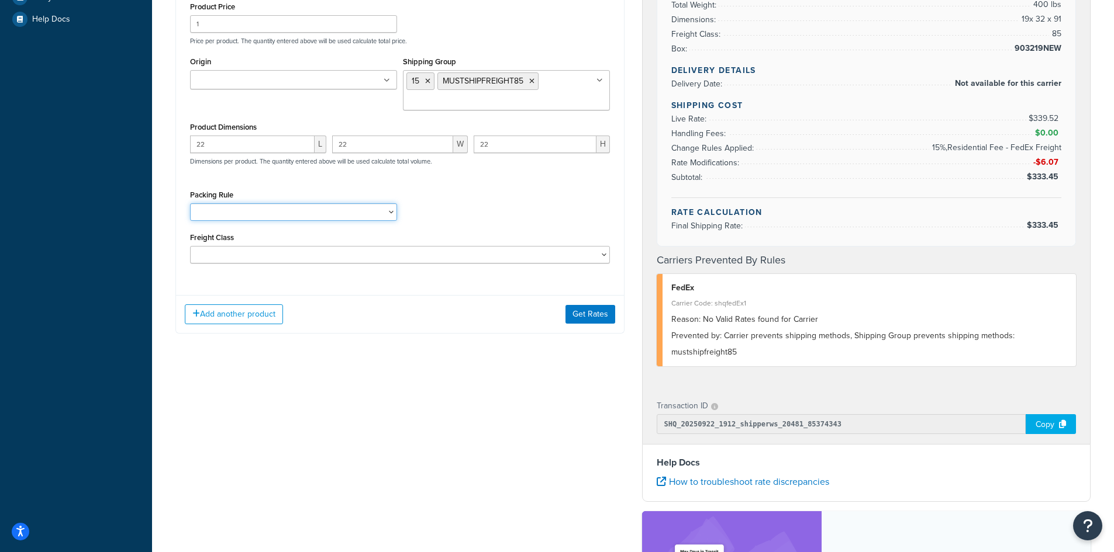
scroll to position [351, 0]
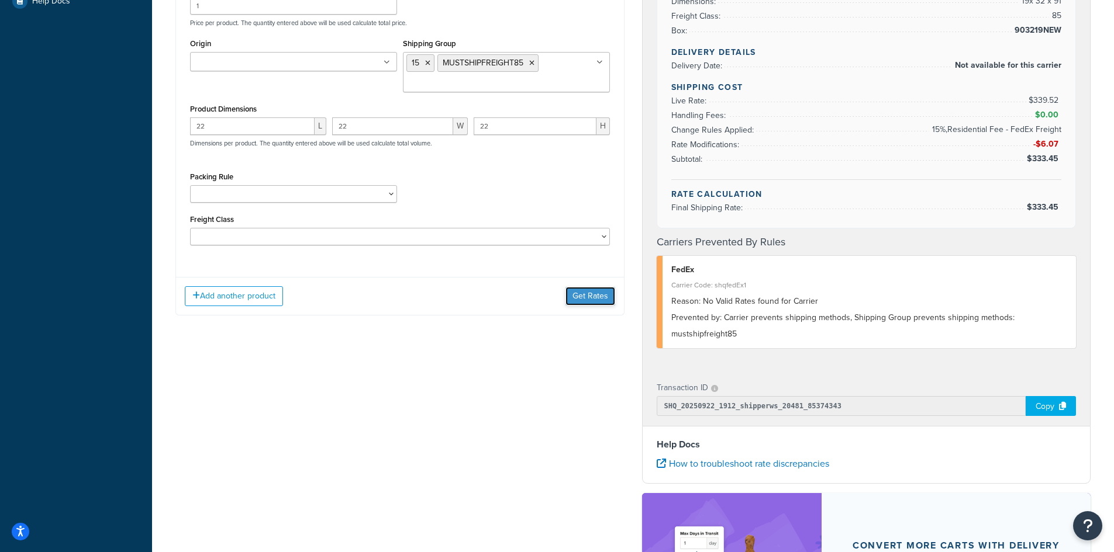
click at [614, 303] on button "Get Rates" at bounding box center [590, 296] width 50 height 19
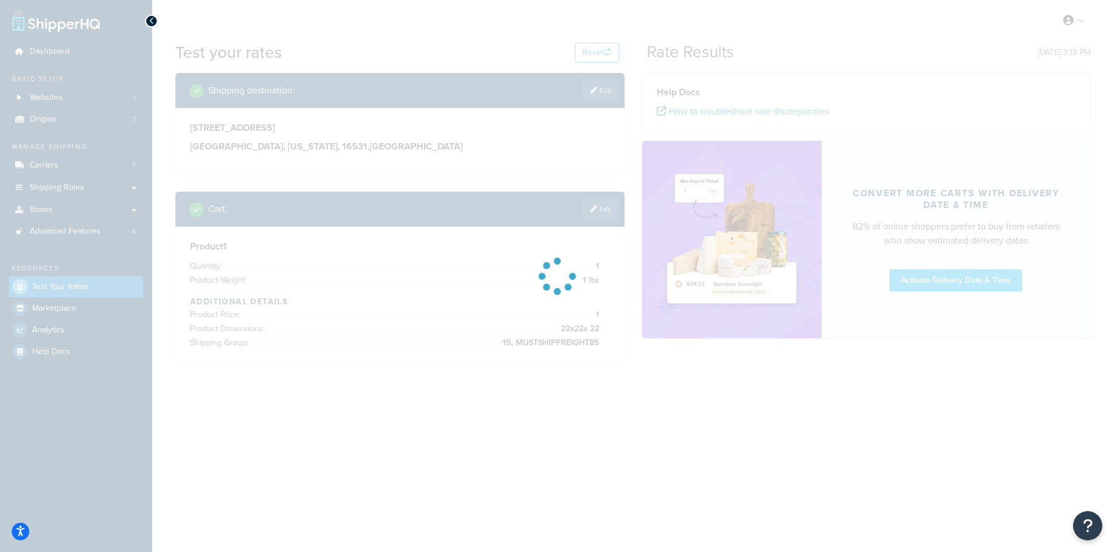
scroll to position [0, 0]
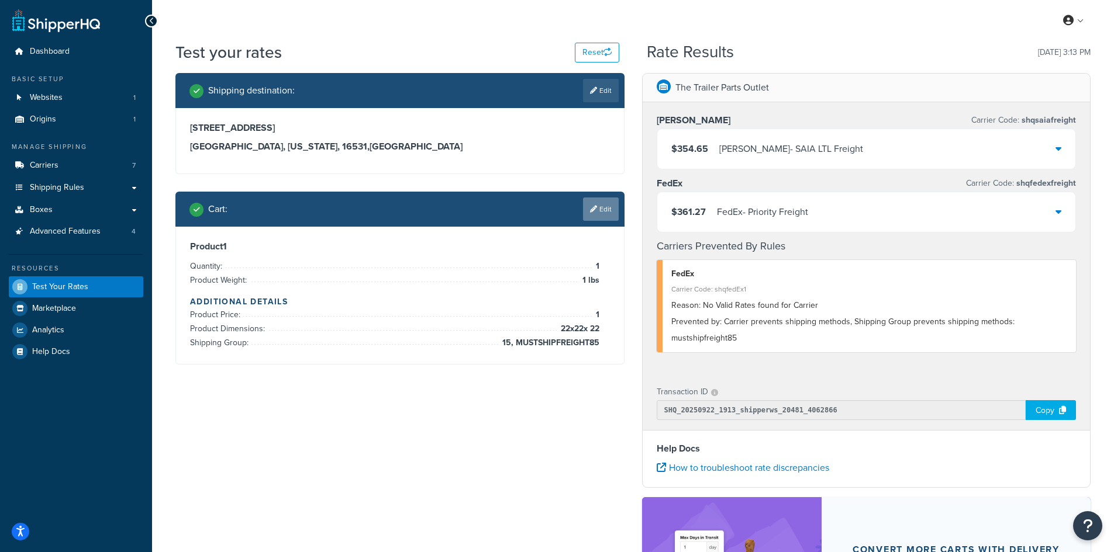
click at [607, 208] on link "Edit" at bounding box center [601, 209] width 36 height 23
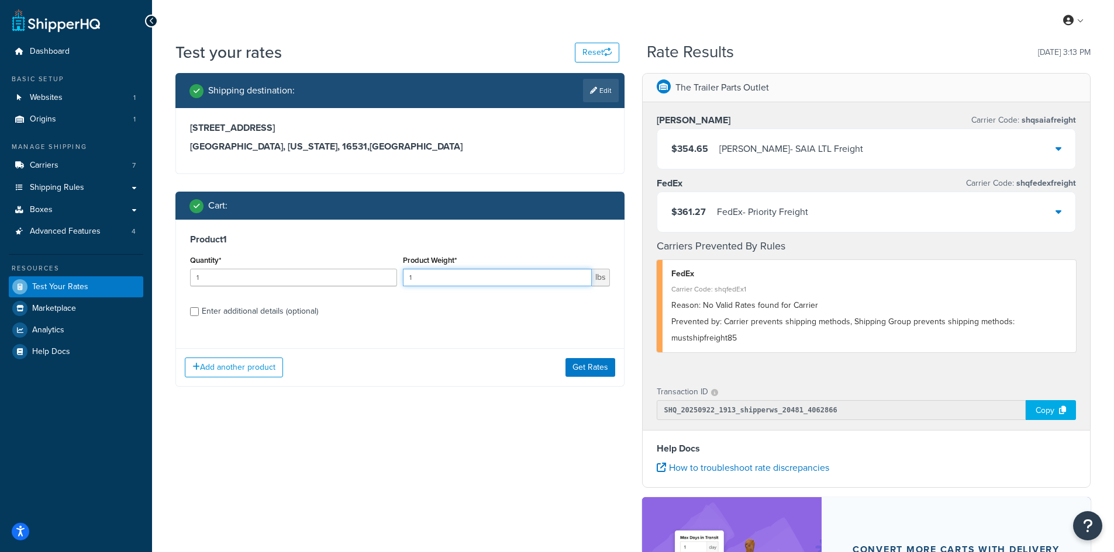
click at [551, 275] on input "1" at bounding box center [497, 278] width 189 height 18
type input "1"
type input "6"
type input "380"
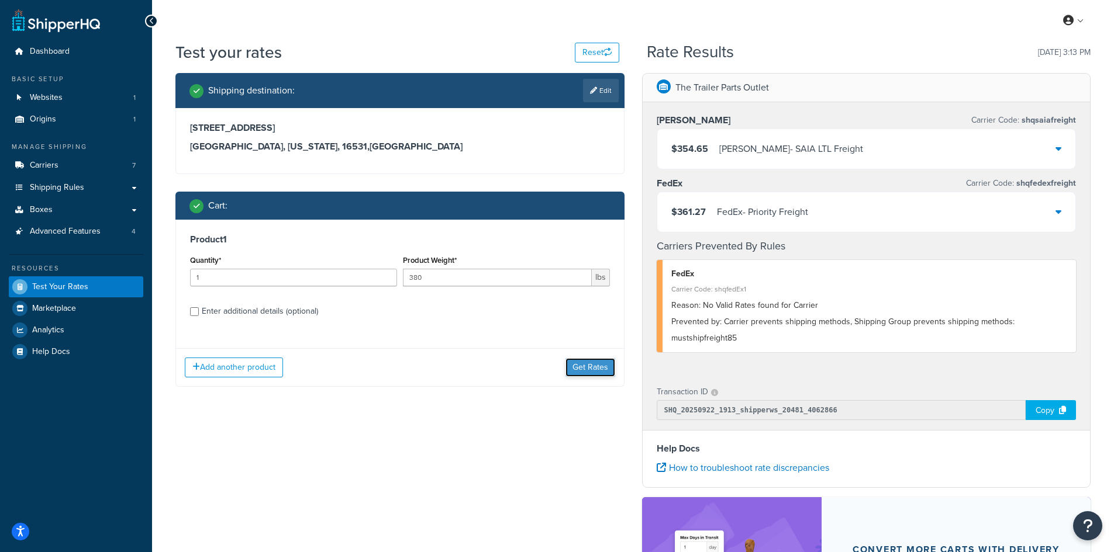
click at [593, 372] on button "Get Rates" at bounding box center [590, 367] width 50 height 19
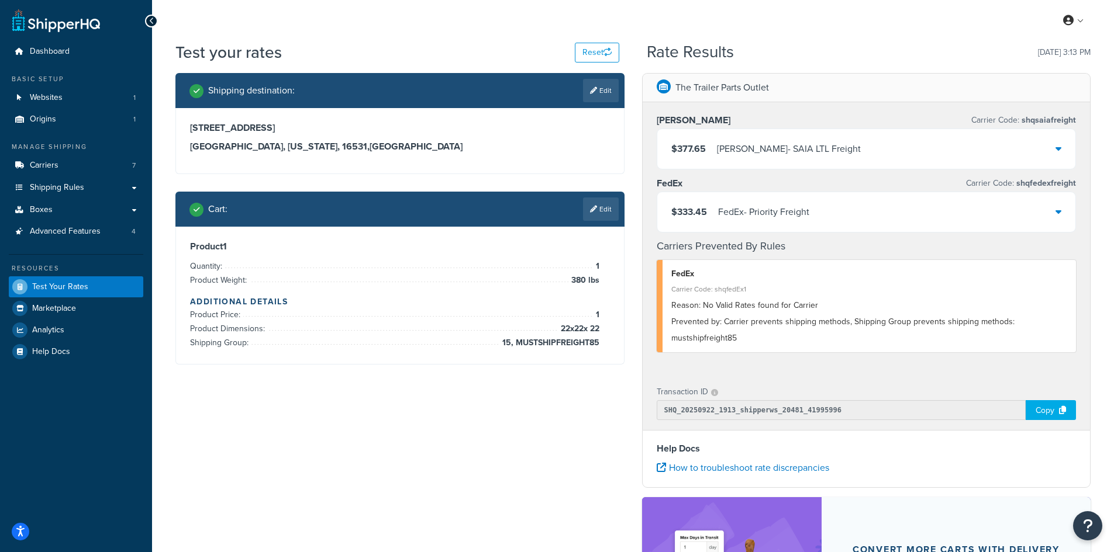
click at [776, 196] on div "$333.45 FedEx - Priority Freight" at bounding box center [866, 212] width 419 height 40
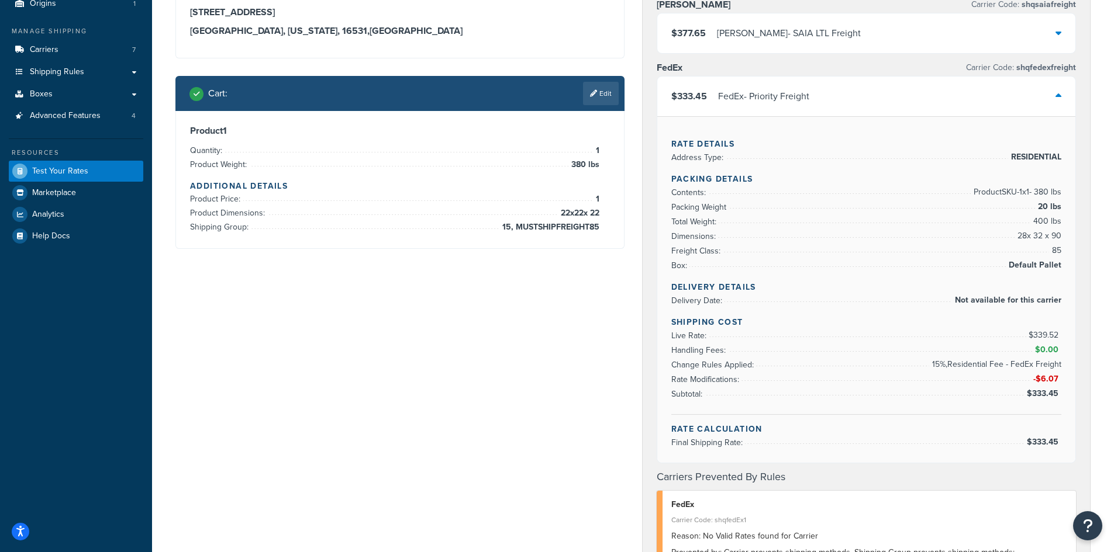
scroll to position [117, 0]
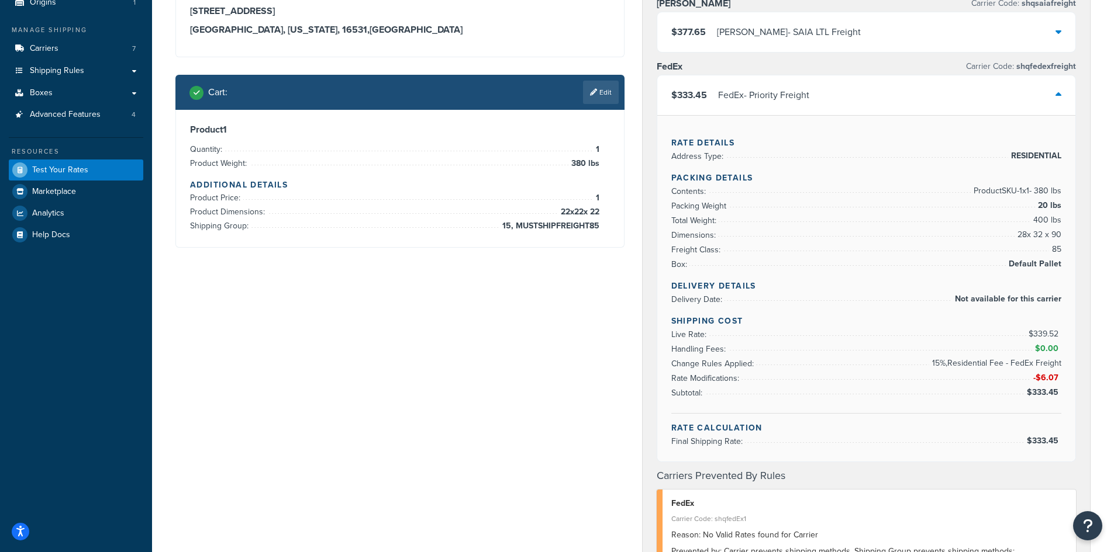
click at [1046, 356] on span "$0.00" at bounding box center [1046, 349] width 29 height 14
click at [1046, 347] on span "$0.00" at bounding box center [1048, 349] width 26 height 12
click at [1046, 346] on span "$0.00" at bounding box center [1048, 349] width 26 height 12
click at [1044, 337] on span "$339.52" at bounding box center [1044, 334] width 33 height 12
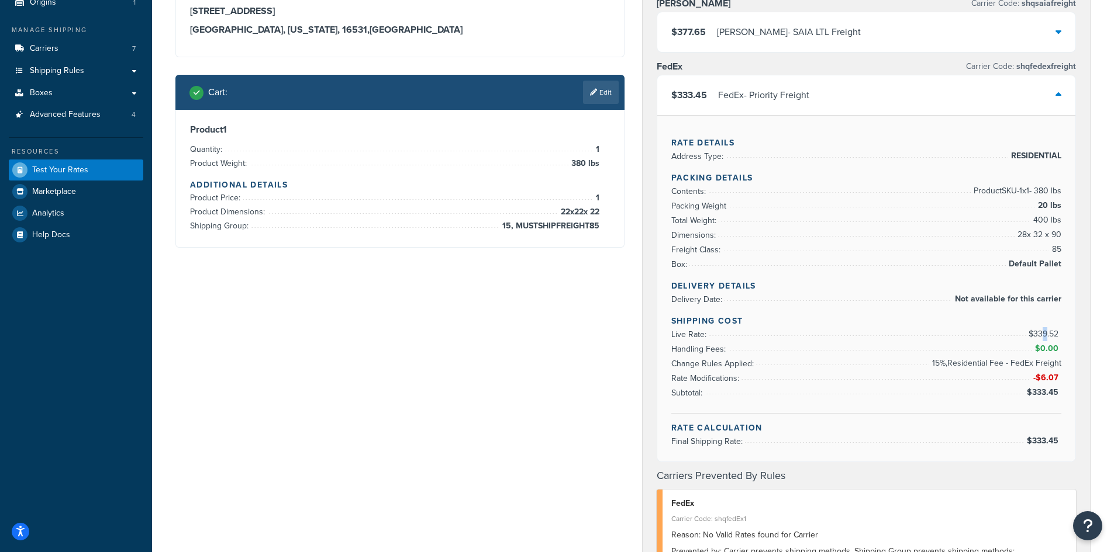
click at [1044, 337] on span "$339.52" at bounding box center [1044, 334] width 33 height 12
click at [799, 358] on li "Change Rules Applied: 15%,Residential Fee - FedEx Freight" at bounding box center [866, 364] width 391 height 15
